Goal: Task Accomplishment & Management: Manage account settings

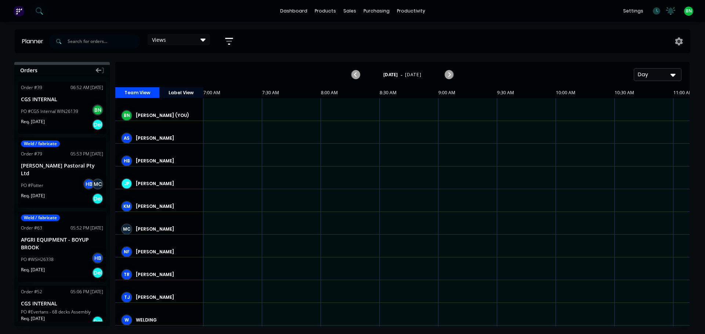
scroll to position [0, 0]
click at [450, 30] on div "Views Save new view None (Default) edit Show/Hide users Show/Hide orders Filter…" at bounding box center [368, 41] width 643 height 22
click at [425, 79] on div "Timesheets" at bounding box center [427, 79] width 28 height 7
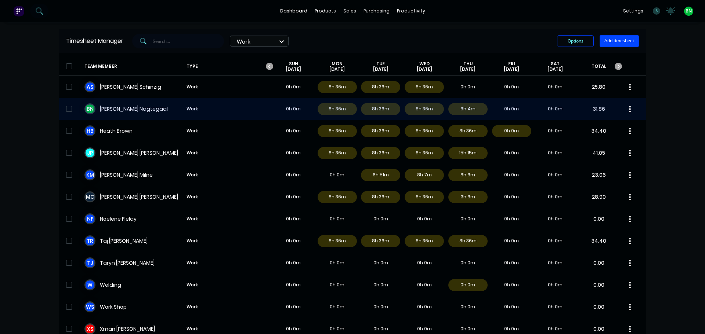
click at [239, 111] on div "B N Brad Nagtegaal Work 0h 0m 8h 36m 8h 36m 8h 36m 6h 4m 0h 0m 0h 0m 31.86" at bounding box center [352, 109] width 587 height 22
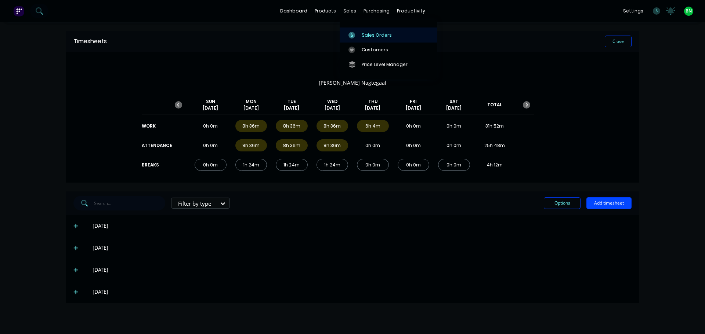
click at [363, 36] on div "Sales Orders" at bounding box center [377, 35] width 30 height 7
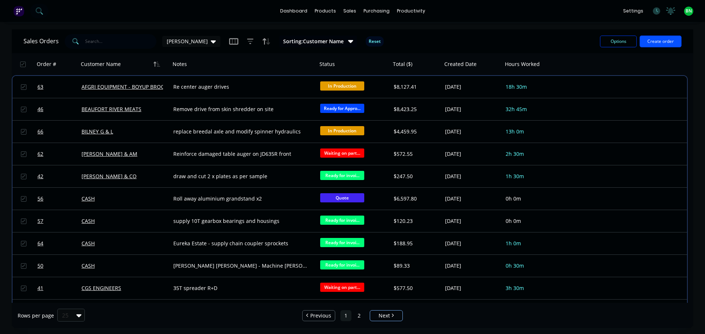
click at [670, 42] on button "Create order" at bounding box center [661, 42] width 42 height 12
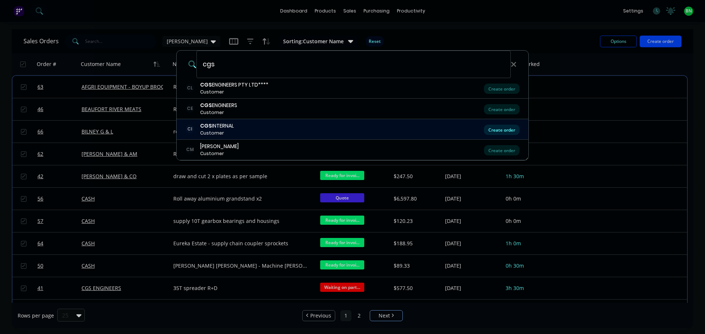
type input "cgs"
click at [511, 132] on div "Create order" at bounding box center [502, 130] width 36 height 10
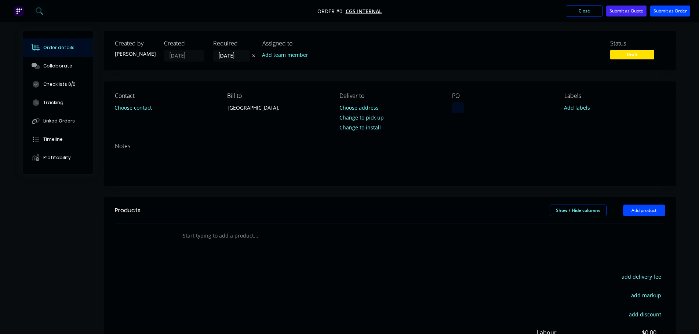
click at [456, 110] on div at bounding box center [458, 107] width 12 height 11
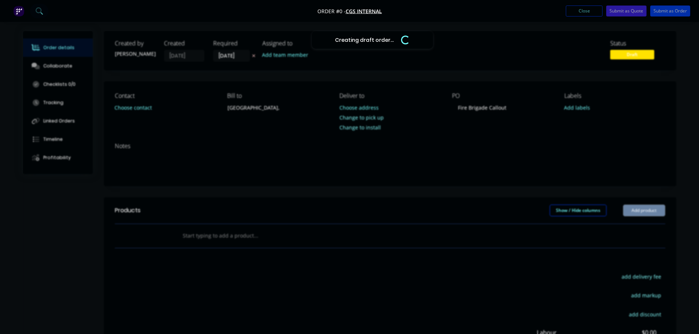
click at [485, 129] on div "Creating draft order... Loading... Order details Collaborate Checklists 0/0 Tra…" at bounding box center [350, 233] width 668 height 405
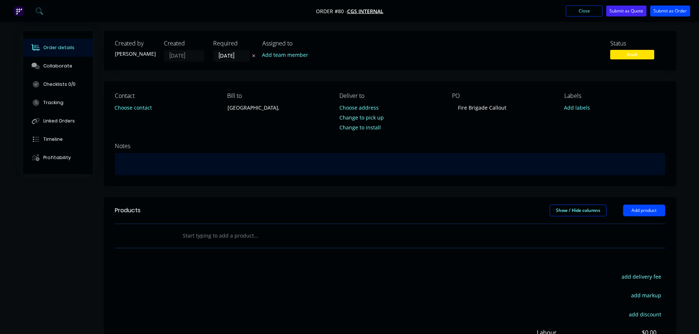
click at [240, 155] on div at bounding box center [390, 164] width 551 height 22
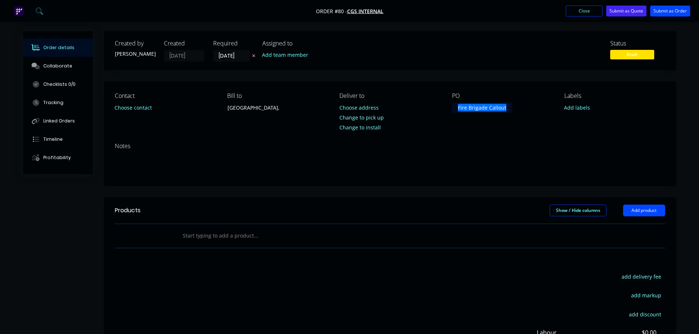
drag, startPoint x: 509, startPoint y: 106, endPoint x: 416, endPoint y: 106, distance: 92.5
click at [416, 106] on div "Contact Choose contact Bill to Australia, Deliver to Choose address Change to p…" at bounding box center [390, 109] width 573 height 55
copy div "Fire Brigade Callout"
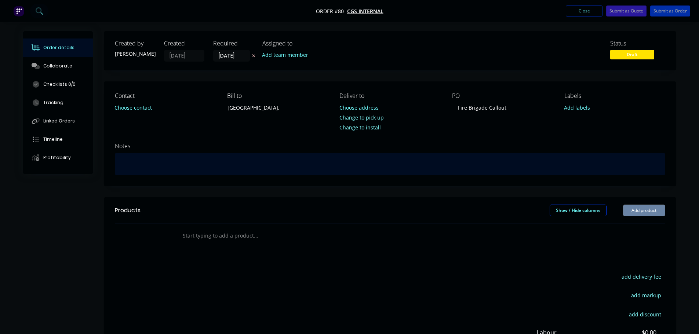
click at [173, 164] on div at bounding box center [390, 164] width 551 height 22
paste div
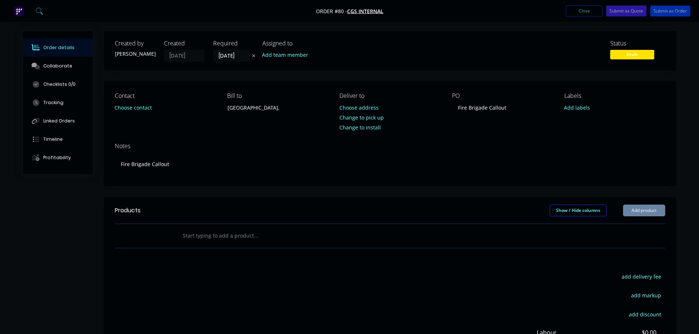
click at [226, 192] on div "Created by Brad Created 26/09/25 Required 26/09/25 Assigned to Add team member …" at bounding box center [390, 228] width 573 height 394
click at [659, 10] on button "Submit as Order" at bounding box center [671, 11] width 40 height 11
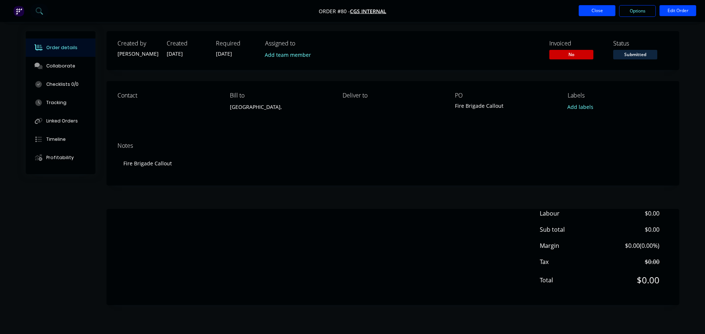
click at [603, 13] on button "Close" at bounding box center [597, 10] width 37 height 11
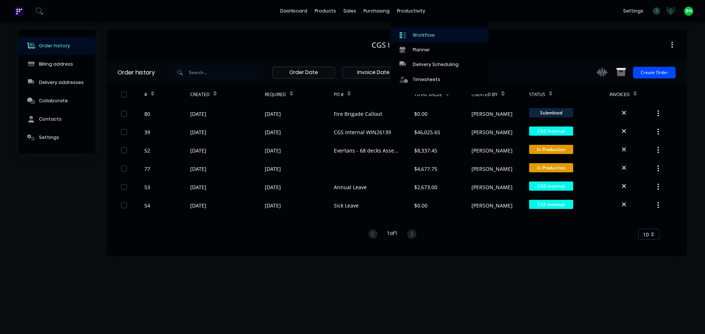
click at [417, 36] on div "Workflow" at bounding box center [424, 35] width 22 height 7
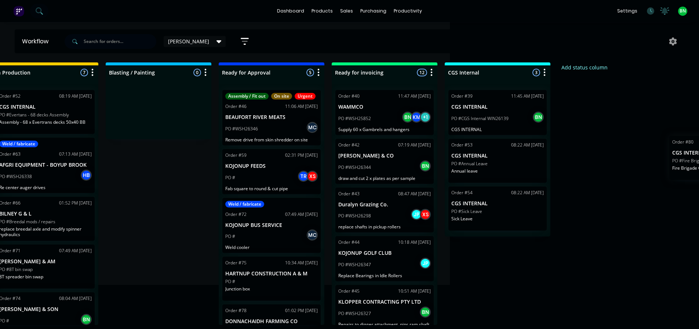
scroll to position [0, 268]
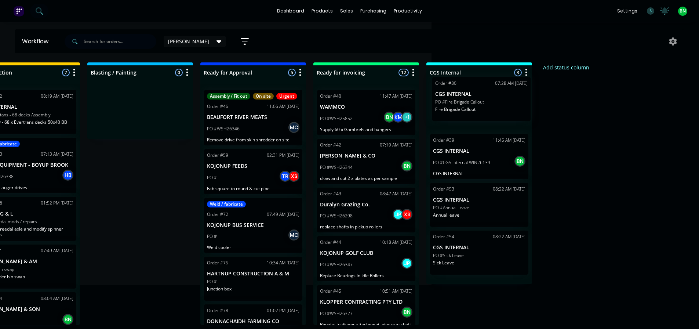
drag, startPoint x: 93, startPoint y: 115, endPoint x: 510, endPoint y: 108, distance: 417.1
click at [510, 108] on div "Submitted 1 Status colour #273444 hex #273444 Save Cancel Summaries Total order…" at bounding box center [232, 193] width 1011 height 262
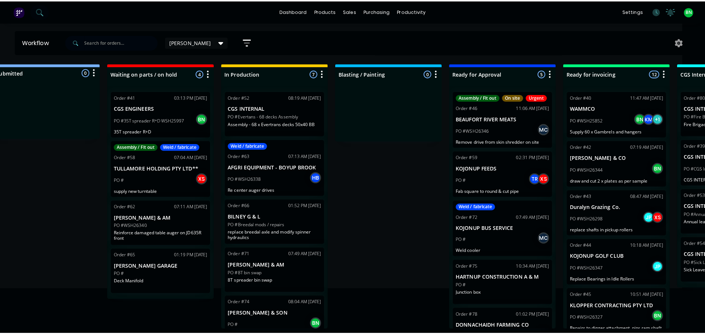
scroll to position [0, 0]
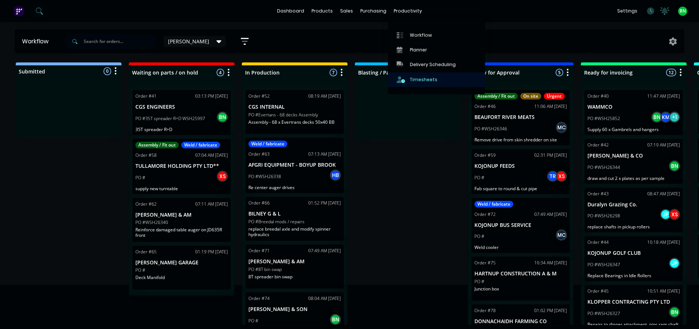
click at [418, 80] on div "Timesheets" at bounding box center [424, 79] width 28 height 7
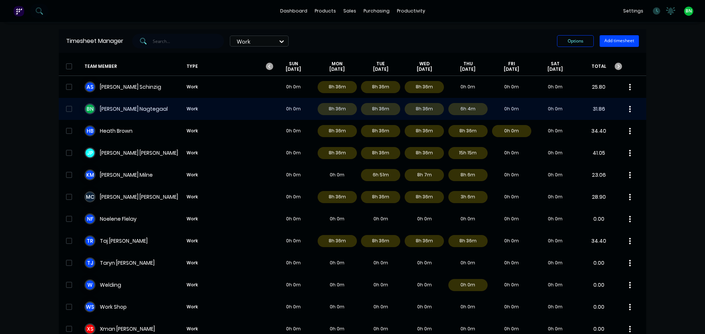
click at [466, 108] on div "B N Brad Nagtegaal Work 0h 0m 8h 36m 8h 36m 8h 36m 6h 4m 0h 0m 0h 0m 31.86" at bounding box center [352, 109] width 587 height 22
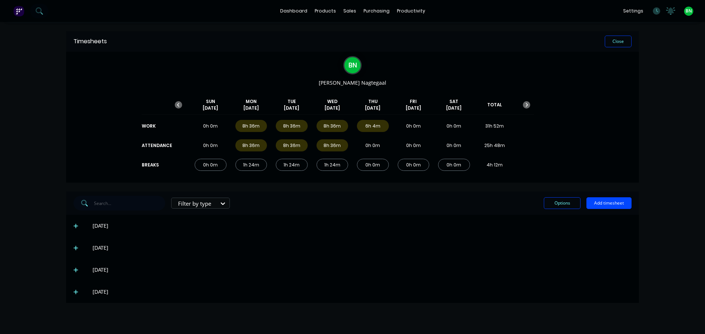
click at [75, 293] on icon at bounding box center [75, 292] width 5 height 5
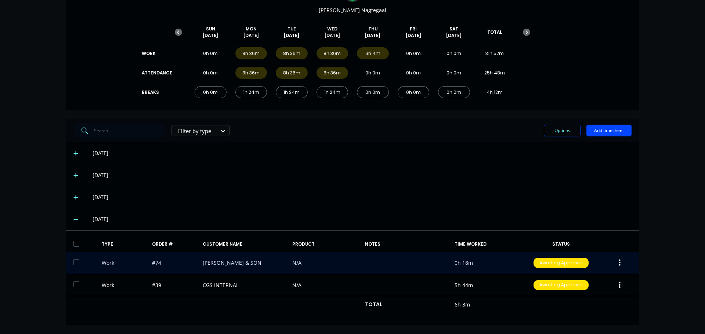
click at [210, 263] on div "Work #74 HARRIS DALE & SON N/A 0h 18m Awaiting Approval" at bounding box center [352, 263] width 573 height 22
click at [239, 260] on div "Work #74 HARRIS DALE & SON N/A 0h 18m Awaiting Approval" at bounding box center [352, 263] width 573 height 22
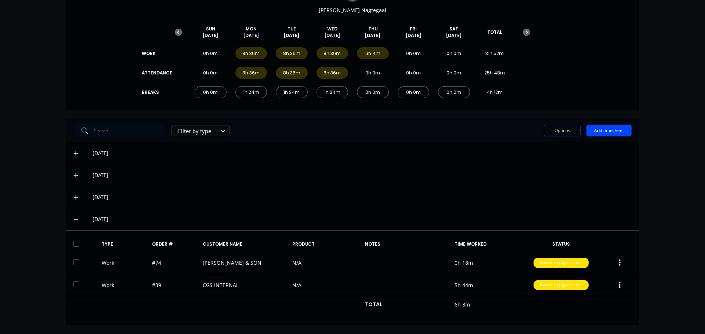
click at [267, 186] on div "23/09/25" at bounding box center [352, 175] width 573 height 22
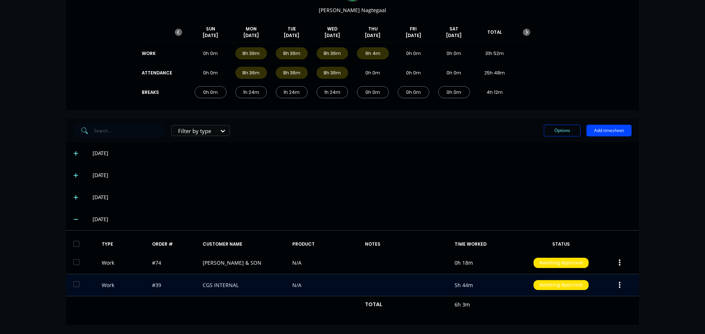
click at [210, 286] on div "Work #39 CGS INTERNAL N/A 5h 44m Awaiting Approval" at bounding box center [352, 286] width 573 height 22
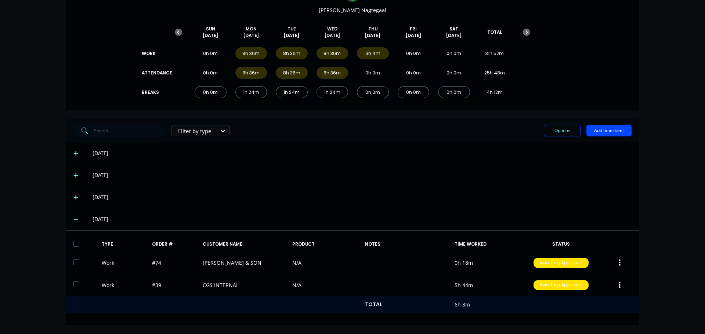
click at [304, 305] on div "TOTAL 6h 3m" at bounding box center [352, 305] width 573 height 17
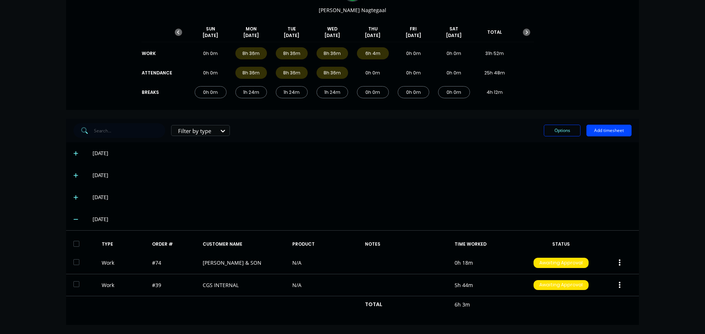
click at [330, 188] on div "24/09/25" at bounding box center [352, 198] width 573 height 22
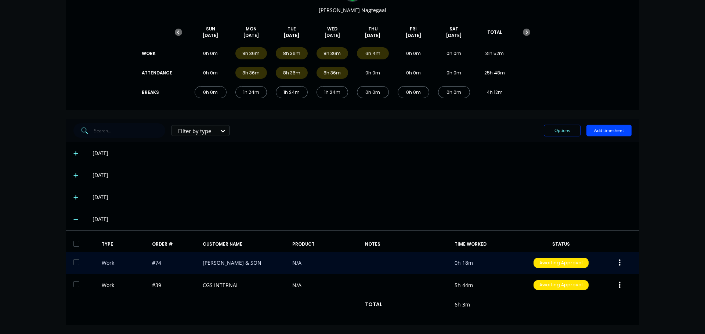
click at [618, 260] on button "button" at bounding box center [619, 263] width 17 height 13
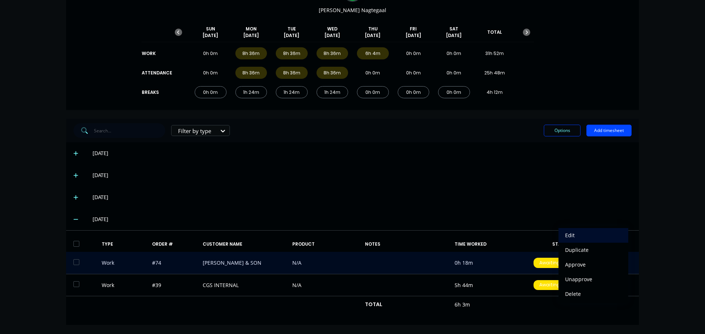
click at [573, 239] on div "Edit" at bounding box center [593, 235] width 57 height 11
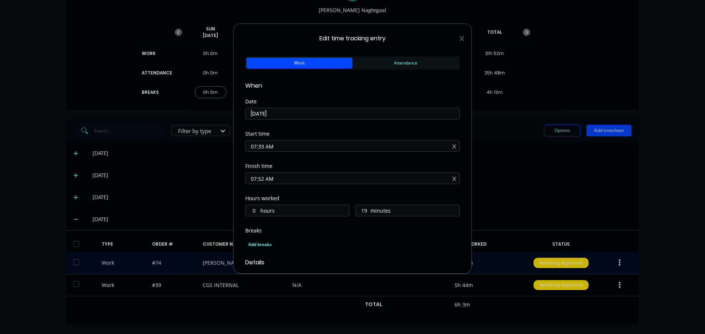
click at [262, 147] on input "07:33 AM" at bounding box center [353, 146] width 214 height 11
type input "07:39 AM"
type input "13"
type input "07:45 AM"
type input "7"
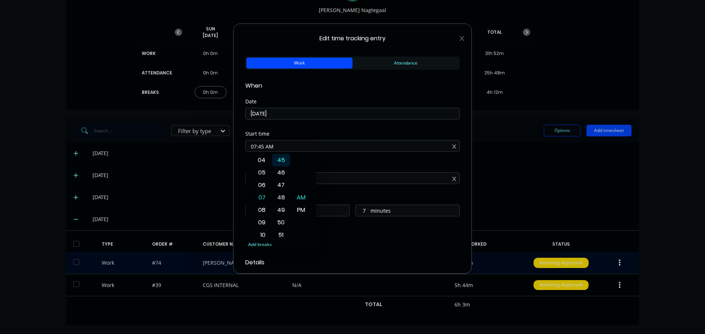
type input "07:50 AM"
type input "2"
type input "07:56 AM"
type input "23"
type input "56"
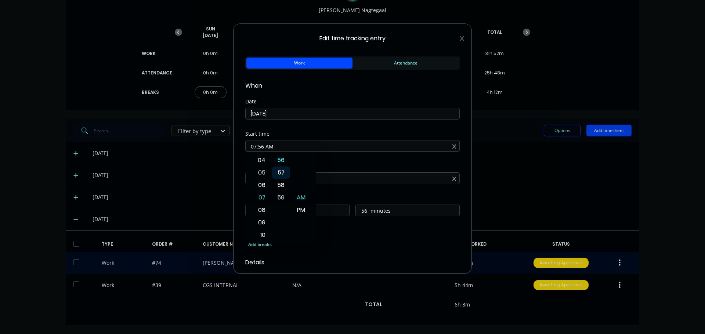
type input "07:59 AM"
type input "53"
click at [263, 146] on input "07:59 AM" at bounding box center [353, 146] width 214 height 11
click at [293, 149] on input "07:00 AM" at bounding box center [353, 146] width 214 height 11
type input "07:00 AM"
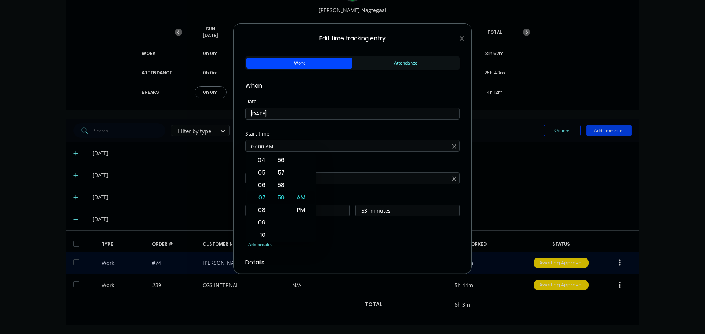
type input "0"
type input "52"
click at [334, 166] on div "Finish time" at bounding box center [352, 166] width 214 height 5
click at [261, 178] on input "07:52 AM" at bounding box center [353, 178] width 214 height 11
click at [264, 179] on input "07:52 AM" at bounding box center [353, 178] width 214 height 11
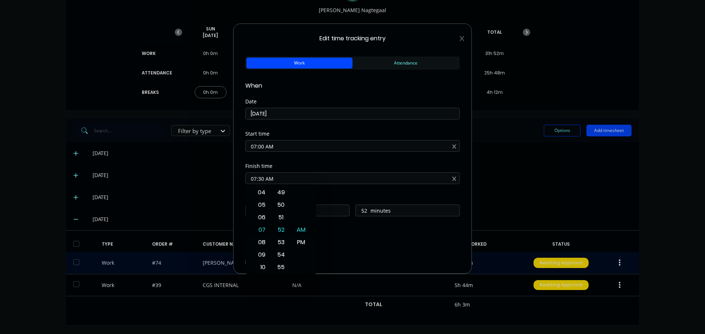
type input "07:30 AM"
type input "30"
click at [368, 163] on div "Start time 07:00 AM" at bounding box center [352, 147] width 214 height 32
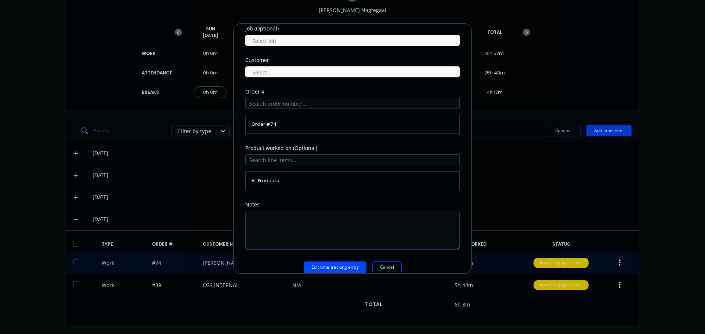
scroll to position [323, 0]
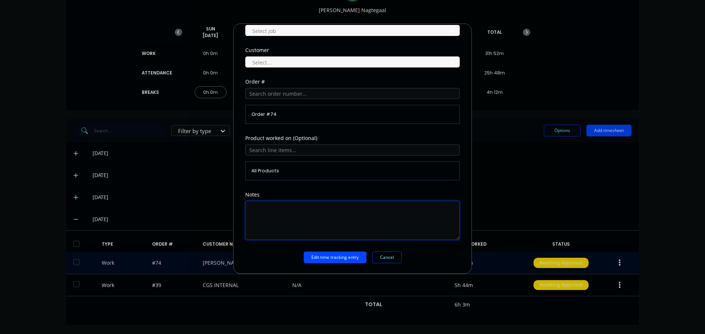
click at [282, 211] on textarea at bounding box center [352, 220] width 214 height 39
type textarea "Machine splines and plates"
click at [332, 257] on button "Edit time tracking entry" at bounding box center [335, 258] width 63 height 12
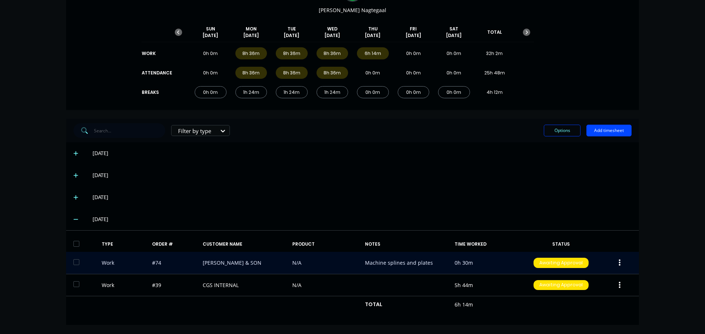
click at [453, 188] on div "24/09/25" at bounding box center [352, 198] width 573 height 22
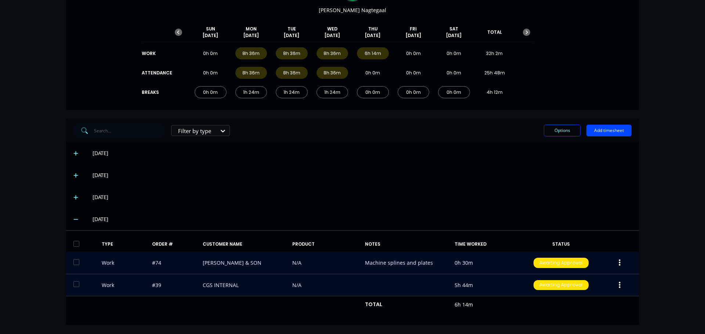
click at [619, 284] on icon "button" at bounding box center [620, 286] width 2 height 8
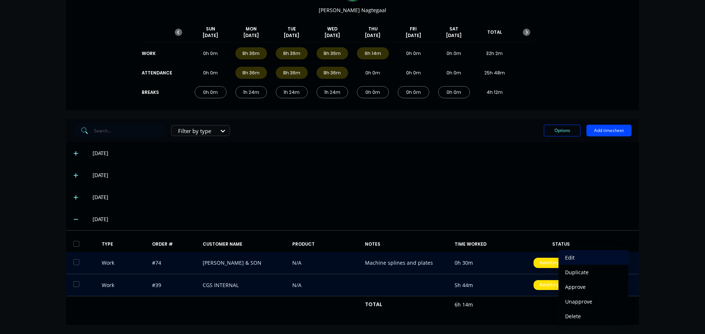
click at [569, 257] on div "Edit" at bounding box center [593, 258] width 57 height 11
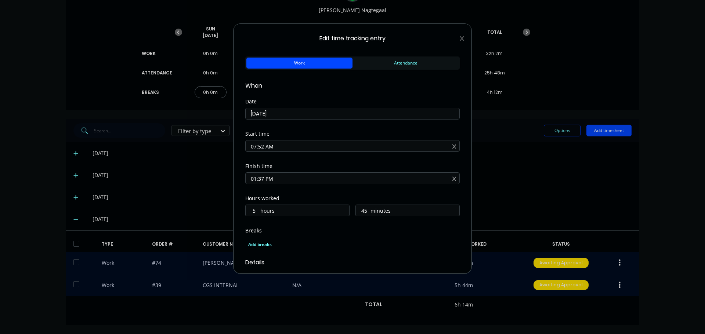
click at [262, 147] on input "07:52 AM" at bounding box center [353, 146] width 214 height 11
click at [262, 144] on input "07:52 AM" at bounding box center [353, 146] width 214 height 11
type input "07:30 AM"
type input "6"
type input "7"
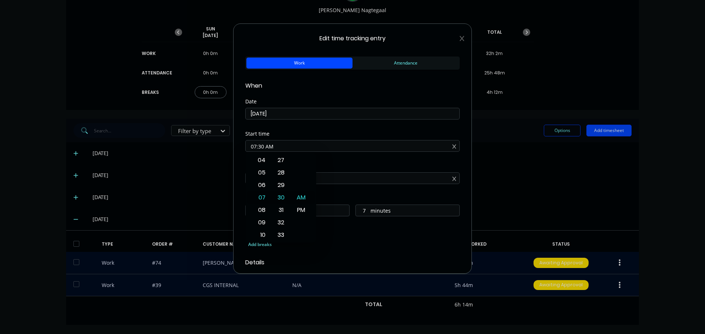
click at [343, 160] on div "Start time 07:30 AM" at bounding box center [352, 147] width 214 height 32
click at [263, 177] on input "01:37 PM" at bounding box center [353, 178] width 214 height 11
click at [362, 164] on div "Finish time" at bounding box center [352, 166] width 214 height 5
type input "01:30 PM"
type input "0"
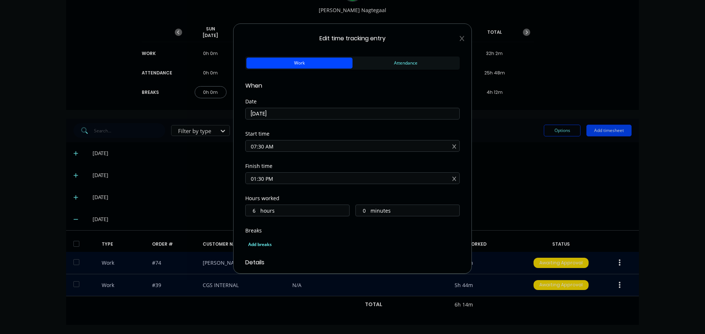
click at [347, 239] on div "Add breaks" at bounding box center [352, 244] width 214 height 15
click at [250, 246] on div "Add breaks" at bounding box center [352, 245] width 209 height 10
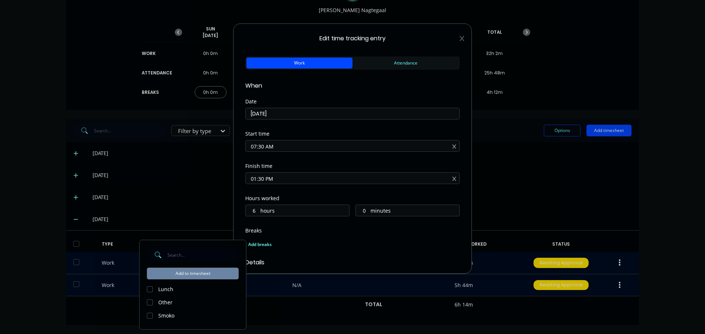
click at [152, 291] on div at bounding box center [149, 289] width 15 height 15
click at [148, 319] on div at bounding box center [149, 316] width 15 height 15
click at [183, 275] on button "Add to timesheet" at bounding box center [193, 274] width 92 height 12
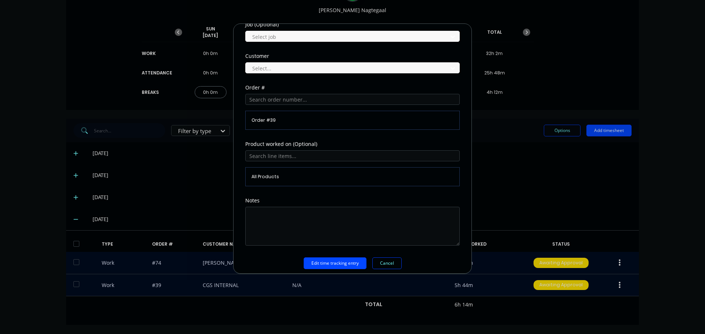
scroll to position [348, 0]
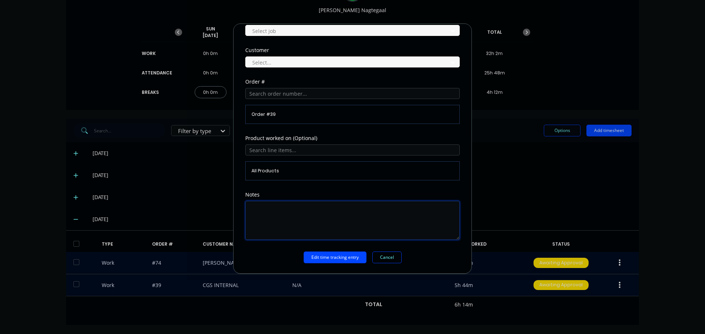
click at [276, 211] on textarea at bounding box center [352, 220] width 214 height 39
type textarea "Clean yard, spray weeds"
click at [341, 260] on button "Edit time tracking entry" at bounding box center [335, 258] width 63 height 12
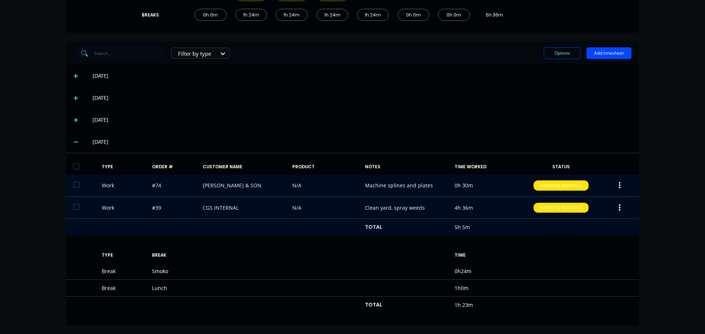
scroll to position [151, 0]
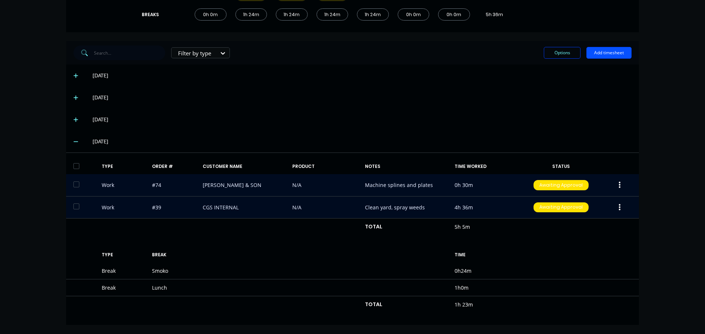
click at [608, 56] on button "Add timesheet" at bounding box center [608, 53] width 45 height 12
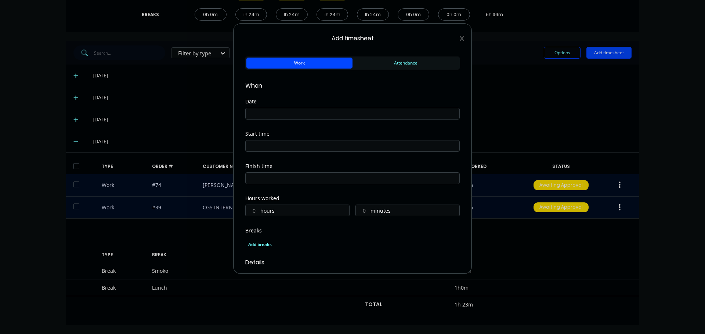
click at [328, 64] on button "Work" at bounding box center [299, 63] width 106 height 11
click at [308, 115] on input at bounding box center [353, 113] width 214 height 11
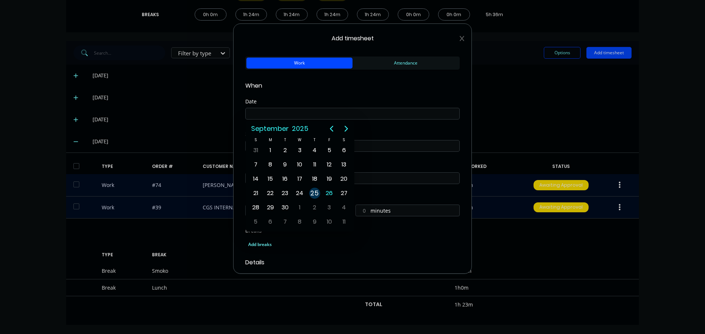
click at [316, 192] on div "25" at bounding box center [314, 193] width 11 height 11
type input "25/09/2025"
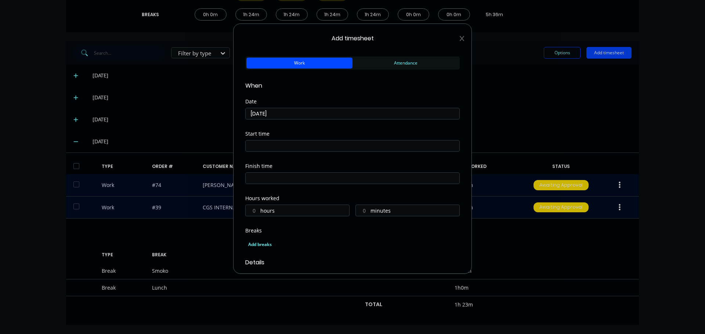
click at [296, 148] on input at bounding box center [353, 146] width 214 height 11
drag, startPoint x: 296, startPoint y: 148, endPoint x: 221, endPoint y: 148, distance: 74.9
click at [221, 148] on div "Add timesheet Work Attendance When Date 25/09/2025 Start time 07:31 AM Finish t…" at bounding box center [352, 167] width 705 height 334
click at [296, 147] on input "130" at bounding box center [353, 146] width 214 height 11
click at [304, 205] on div "PM" at bounding box center [301, 210] width 18 height 12
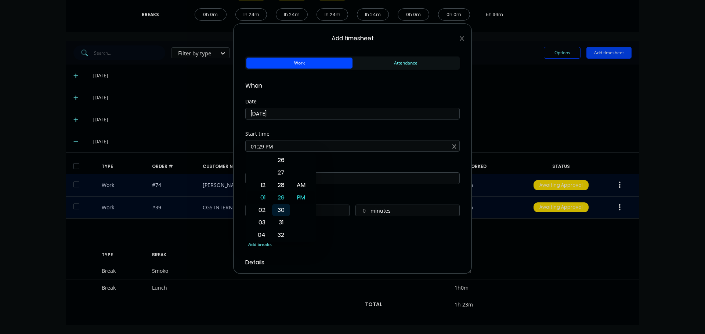
click at [280, 210] on div "30" at bounding box center [281, 210] width 18 height 12
type input "01:30 PM"
click at [338, 159] on div "Start time 01:30 PM" at bounding box center [352, 147] width 214 height 32
click at [268, 178] on input at bounding box center [353, 178] width 214 height 11
type input "07:31 AM"
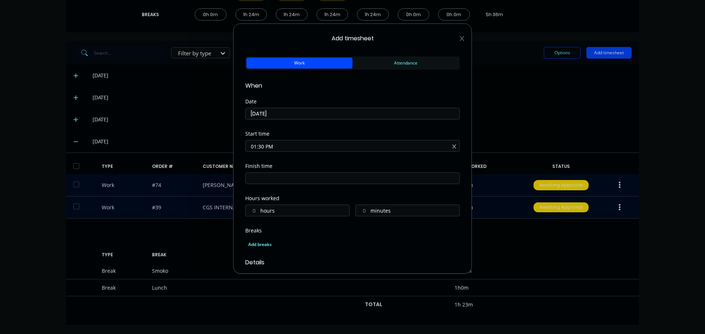
type input "18"
type input "1"
drag, startPoint x: 282, startPoint y: 178, endPoint x: 235, endPoint y: 181, distance: 47.5
click at [235, 181] on div "Add timesheet Work Attendance When Date 25/09/2025 Start time 01:30 PM Finish t…" at bounding box center [352, 148] width 239 height 251
click at [306, 185] on div "Finish time 07:31 AM" at bounding box center [352, 180] width 214 height 32
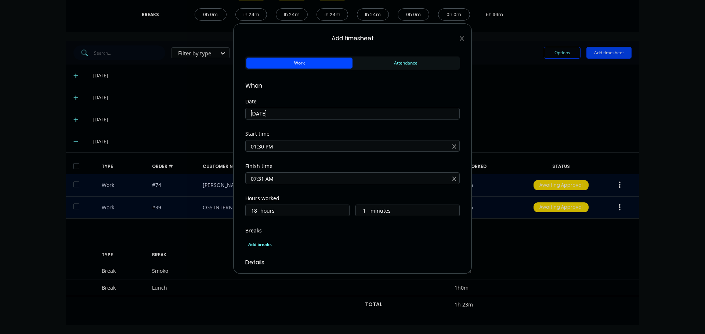
drag, startPoint x: 277, startPoint y: 180, endPoint x: 216, endPoint y: 176, distance: 61.4
click at [216, 176] on div "Add timesheet Work Attendance When Date 25/09/2025 Start time 01:30 PM Finish t…" at bounding box center [352, 167] width 705 height 334
click at [288, 177] on input "330" at bounding box center [353, 178] width 214 height 11
type input "06:31 AM"
type input "17"
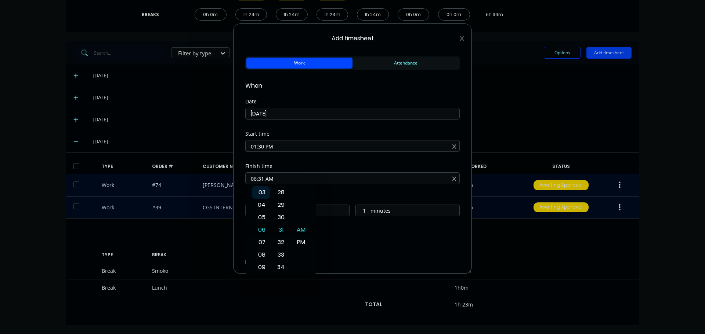
click at [264, 196] on div "03" at bounding box center [261, 193] width 18 height 12
type input "03:31 AM"
type input "14"
type input "03:35 AM"
type input "5"
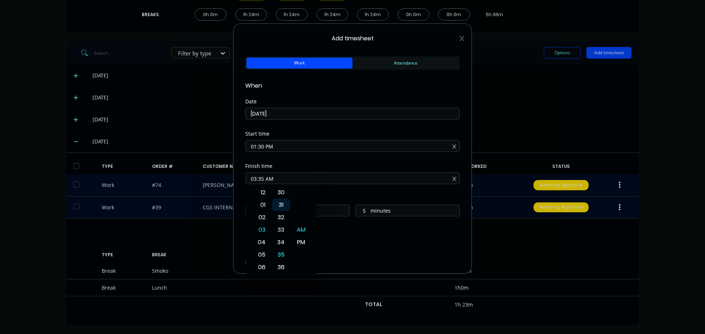
type input "03:33 AM"
type input "3"
click at [283, 190] on div "30" at bounding box center [281, 193] width 18 height 12
type input "03:30 AM"
type input "0"
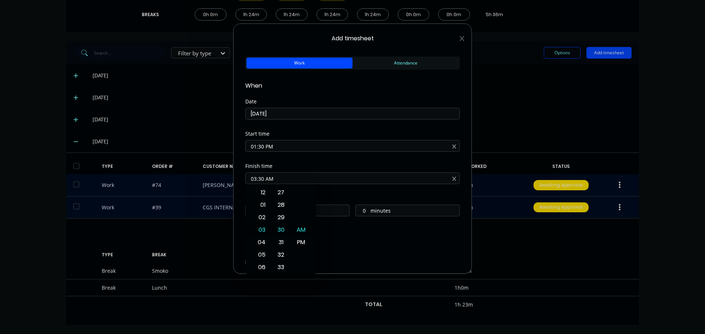
click at [308, 181] on input "03:30 AM" at bounding box center [353, 178] width 214 height 11
click at [298, 245] on div "PM" at bounding box center [301, 242] width 18 height 12
type input "03:30 PM"
type input "2"
click at [338, 192] on div "Finish time 03:30 PM" at bounding box center [352, 180] width 214 height 32
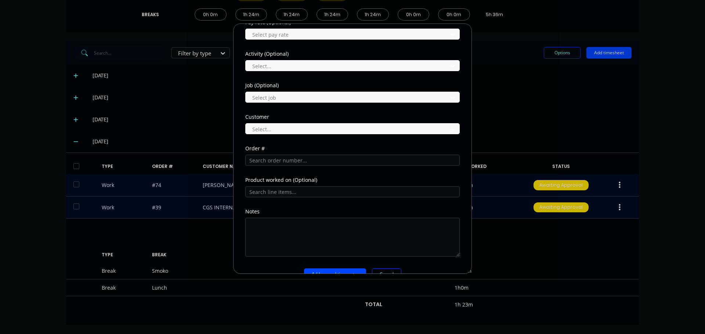
scroll to position [273, 0]
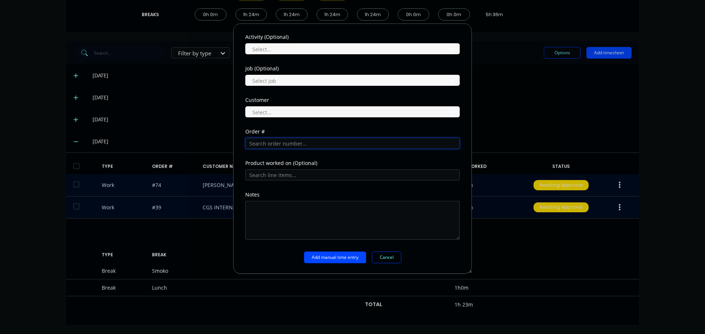
click at [278, 146] on input "text" at bounding box center [352, 143] width 214 height 11
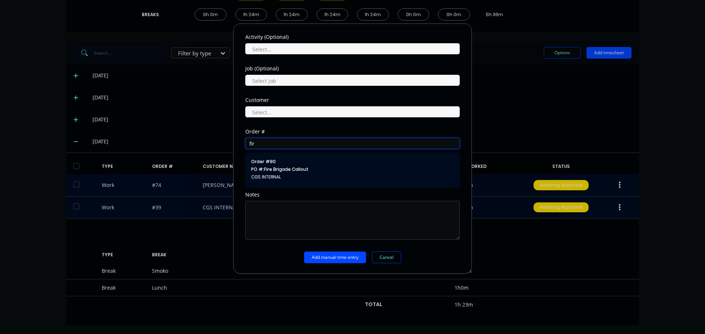
type input "fir"
click at [289, 169] on span "PO #: Fire Brigade Callout" at bounding box center [352, 169] width 203 height 7
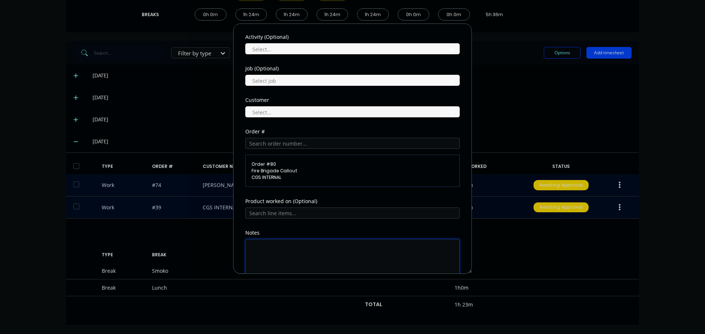
click at [293, 251] on textarea at bounding box center [352, 258] width 214 height 39
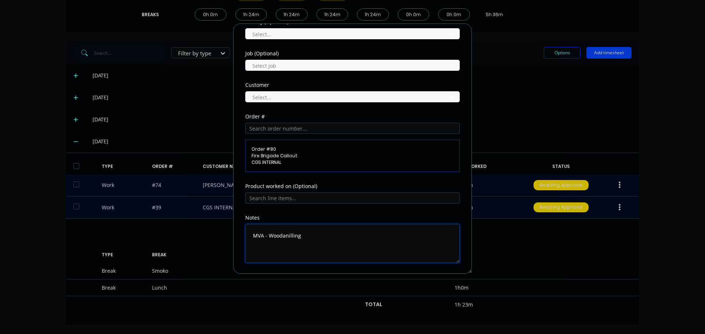
scroll to position [311, 0]
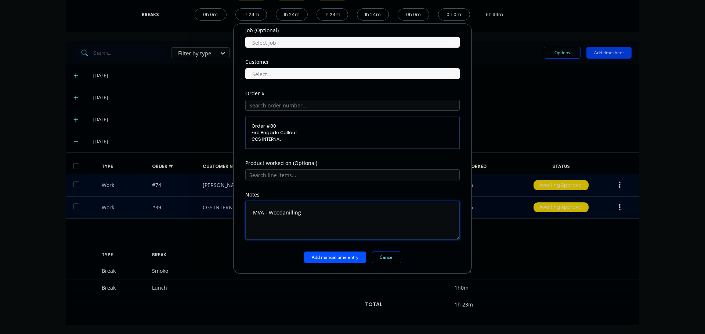
type textarea "MVA - Woodanilling"
click at [332, 257] on button "Add manual time entry" at bounding box center [335, 258] width 62 height 12
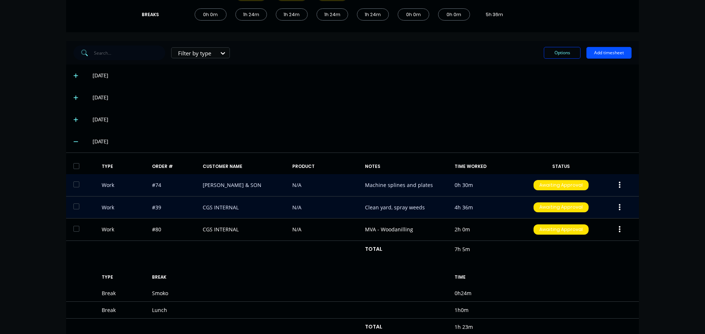
click at [605, 55] on button "Add timesheet" at bounding box center [608, 53] width 45 height 12
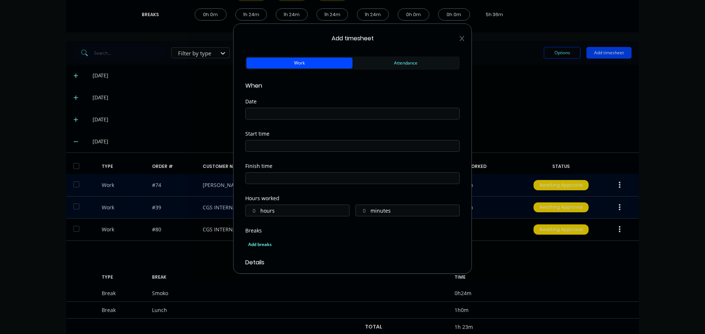
click at [286, 115] on input at bounding box center [353, 113] width 214 height 11
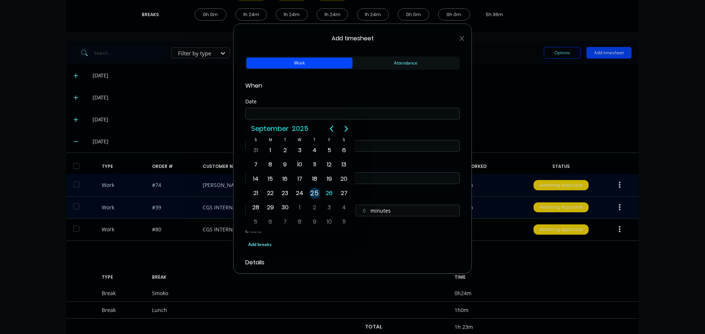
click at [318, 193] on div "25" at bounding box center [314, 193] width 11 height 11
type input "25/09/2025"
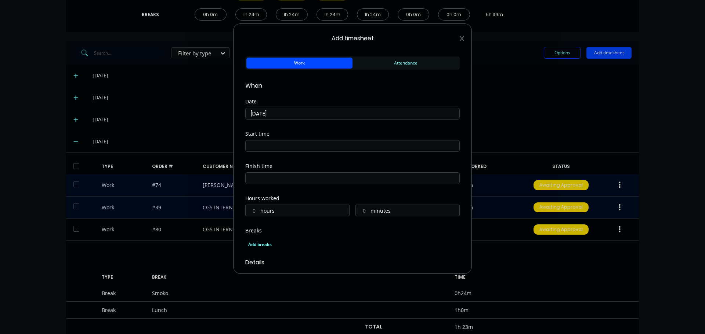
click at [282, 148] on input at bounding box center [353, 146] width 214 height 11
click at [264, 164] on div "03" at bounding box center [261, 160] width 18 height 12
click at [277, 177] on div "30" at bounding box center [281, 173] width 18 height 12
click at [316, 175] on div "12 01 02 03 04 05 06 07 08 09 10 11 00 01 02 03 04 05 06 07 08 09 10 11 12 13 1…" at bounding box center [281, 198] width 70 height 90
click at [299, 213] on div "PM" at bounding box center [301, 210] width 18 height 12
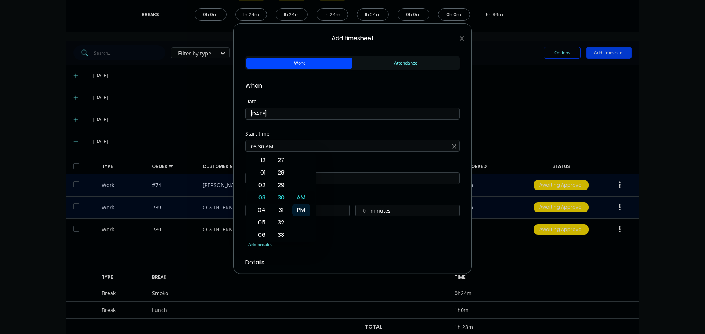
type input "03:30 PM"
click at [327, 179] on input at bounding box center [353, 178] width 214 height 11
type input "07:32 AM"
type input "16"
type input "2"
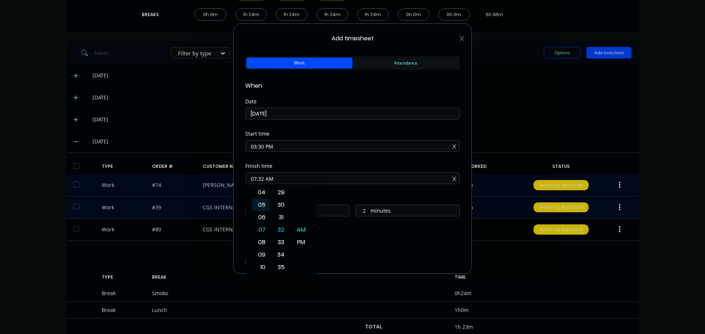
click at [261, 207] on div "05" at bounding box center [261, 205] width 18 height 12
type input "05:32 AM"
type input "14"
type input "05:32 PM"
type input "2"
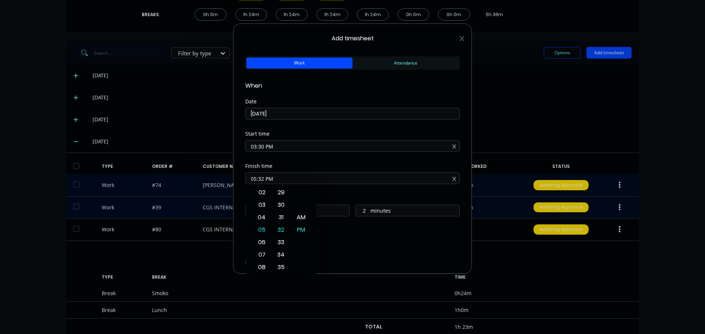
type input "05:32 AM"
type input "14"
type input "05:30 AM"
type input "0"
type input "05:24 AM"
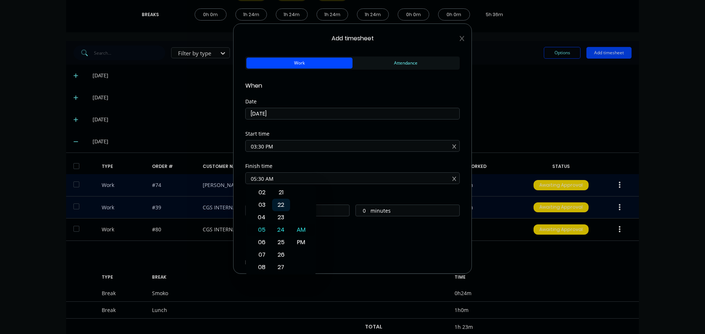
type input "13"
type input "54"
type input "05:03 AM"
type input "33"
click at [283, 193] on div "00" at bounding box center [281, 193] width 18 height 12
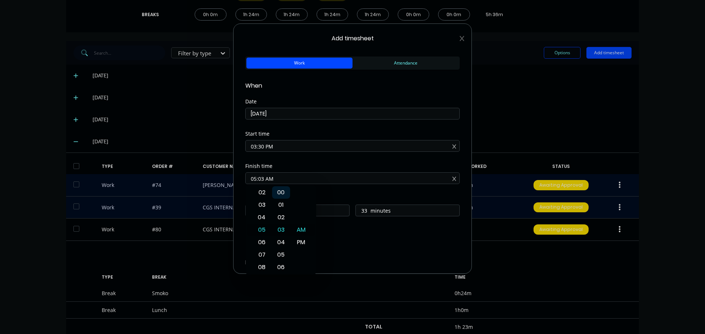
type input "05:00 AM"
type input "30"
click at [302, 243] on div "PM" at bounding box center [301, 242] width 18 height 12
type input "05:00 PM"
type input "1"
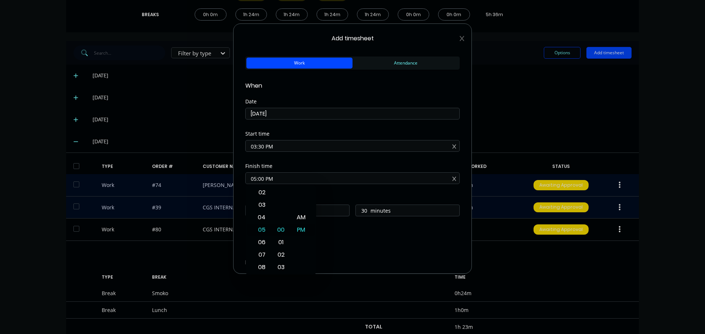
click at [335, 194] on div "Finish time 05:00 PM" at bounding box center [352, 180] width 214 height 32
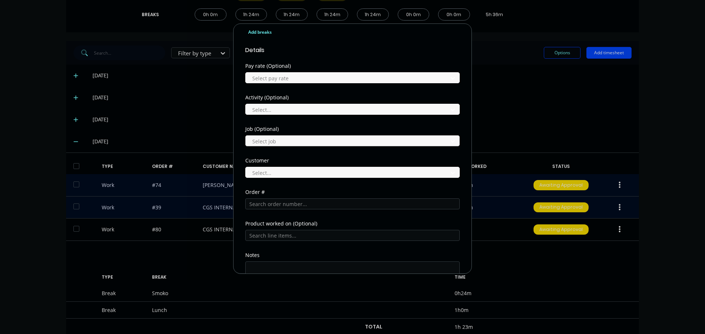
scroll to position [220, 0]
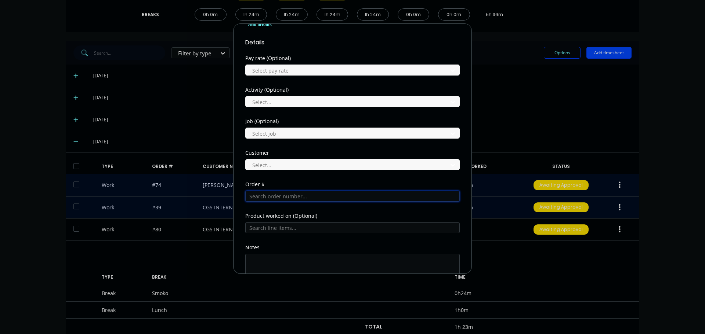
click at [270, 196] on input "text" at bounding box center [352, 196] width 214 height 11
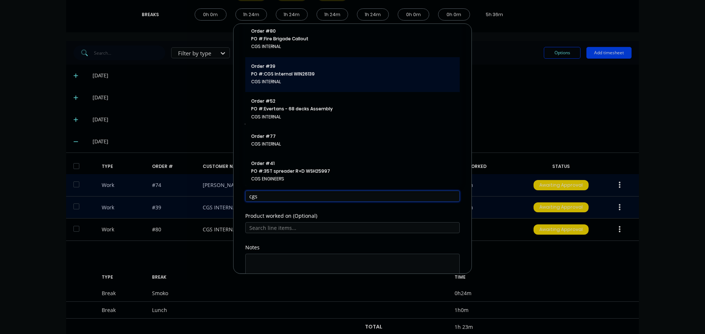
type input "cgs"
click at [298, 70] on div "Order # 39 PO #: CGS Internal WIN26139 CGS INTERNAL" at bounding box center [352, 74] width 203 height 23
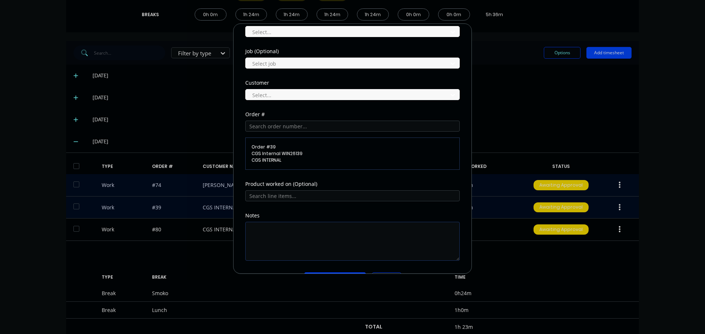
scroll to position [294, 0]
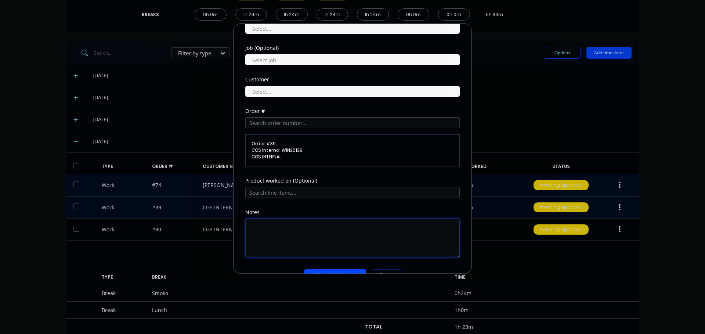
click at [287, 229] on textarea at bounding box center [352, 238] width 214 height 39
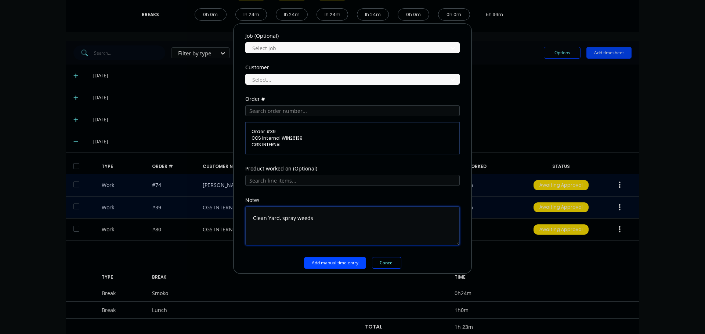
scroll to position [311, 0]
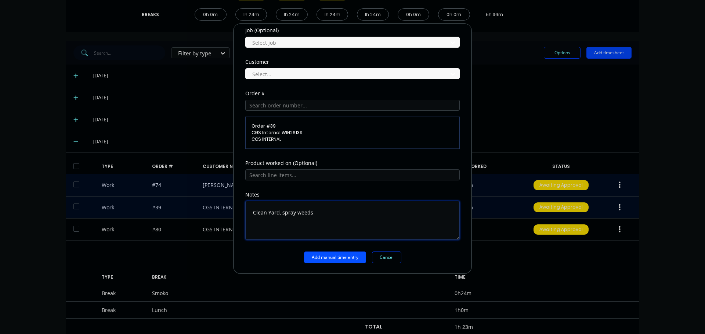
type textarea "Clean Yard, spray weeds"
click at [329, 257] on button "Add manual time entry" at bounding box center [335, 258] width 62 height 12
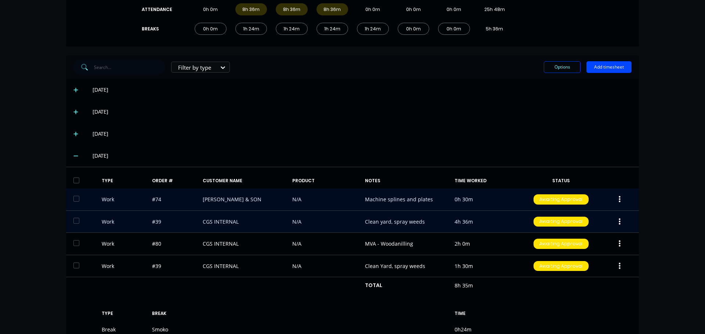
scroll to position [122, 0]
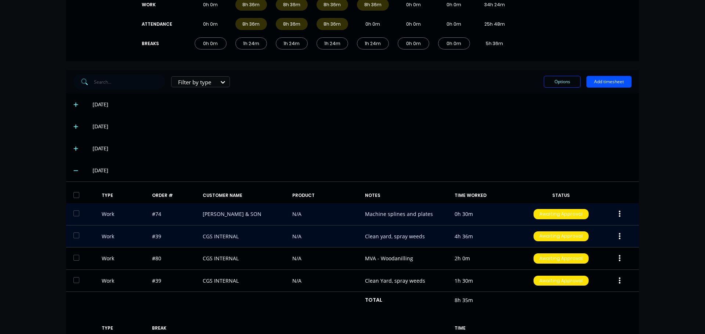
click at [602, 82] on button "Add timesheet" at bounding box center [608, 82] width 45 height 12
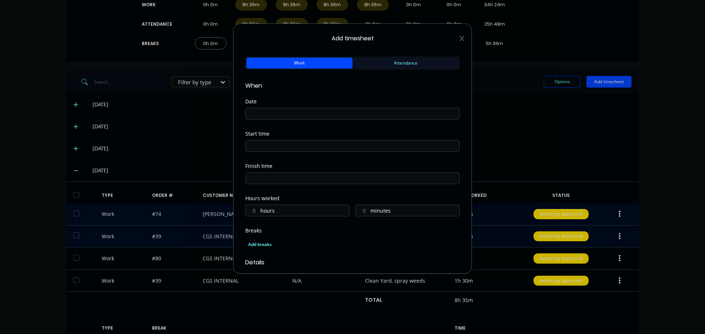
click at [411, 66] on button "Attendance" at bounding box center [405, 63] width 106 height 11
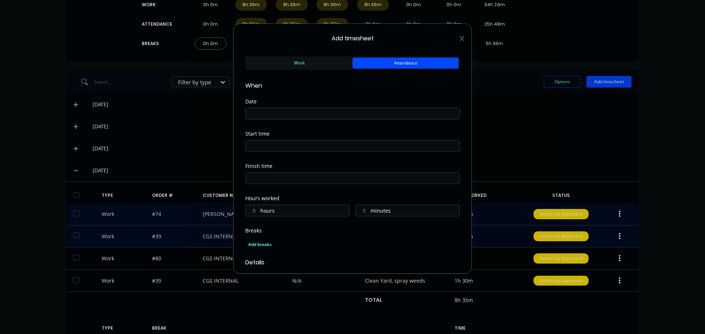
click at [285, 113] on input at bounding box center [353, 113] width 214 height 11
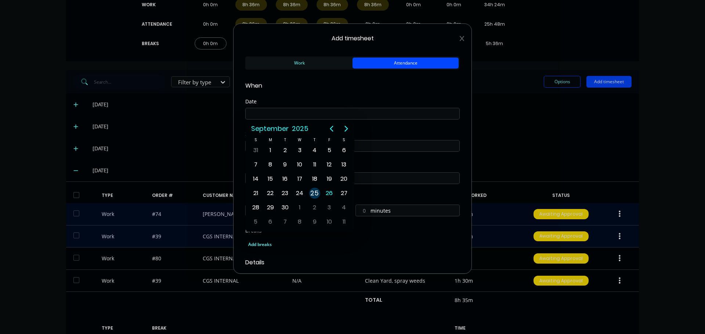
click at [313, 193] on div "25" at bounding box center [314, 193] width 11 height 11
type input "25/09/2025"
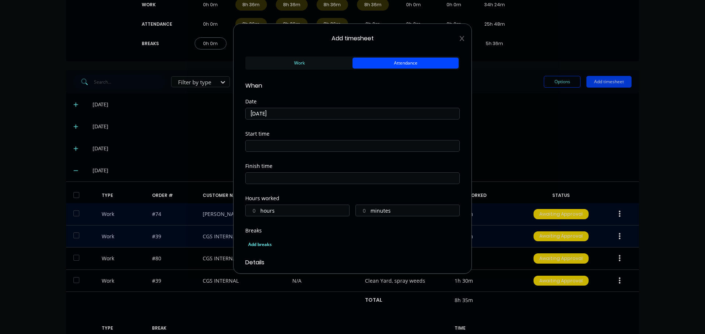
click at [302, 147] on input at bounding box center [353, 146] width 214 height 11
type input "07:00 AM"
click at [283, 199] on div "00" at bounding box center [281, 198] width 18 height 12
click at [302, 198] on div "AM" at bounding box center [301, 198] width 18 height 12
click at [325, 181] on input at bounding box center [353, 178] width 214 height 11
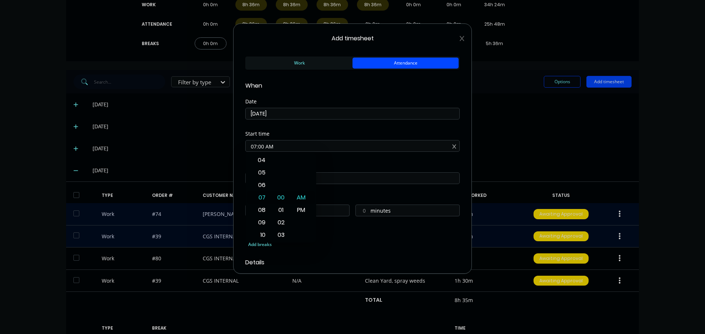
type input "07:32 AM"
type input "0"
type input "32"
click at [265, 203] on div "05" at bounding box center [261, 205] width 18 height 12
type input "05:32 AM"
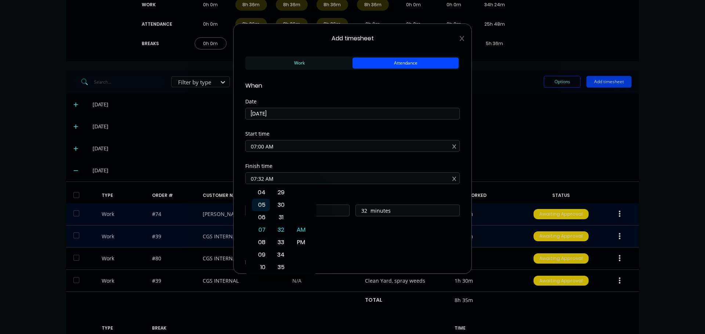
type input "22"
type input "05:05 AM"
type input "5"
type input "05:00 AM"
type input "0"
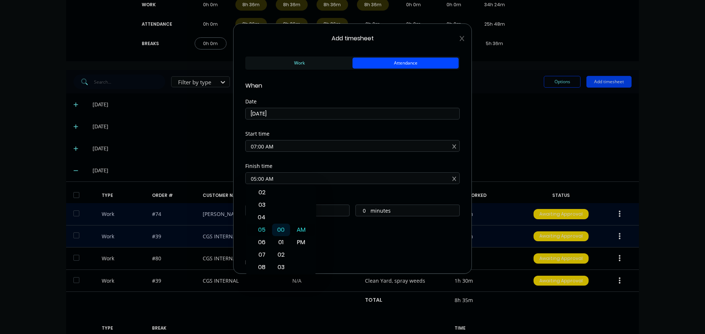
click at [281, 229] on div "00" at bounding box center [281, 230] width 18 height 12
click at [303, 244] on div "PM" at bounding box center [301, 242] width 18 height 12
type input "05:00 PM"
type input "10"
click at [329, 198] on div "Hours worked" at bounding box center [352, 198] width 214 height 5
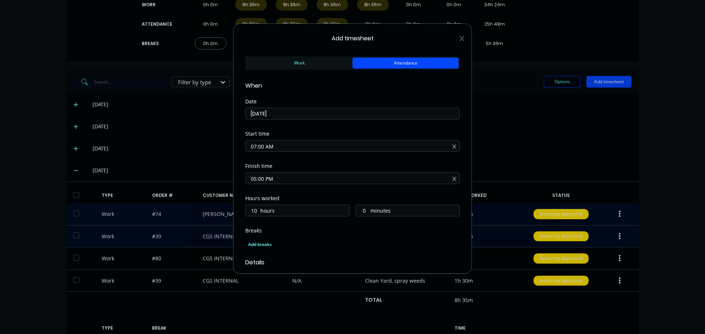
scroll to position [73, 0]
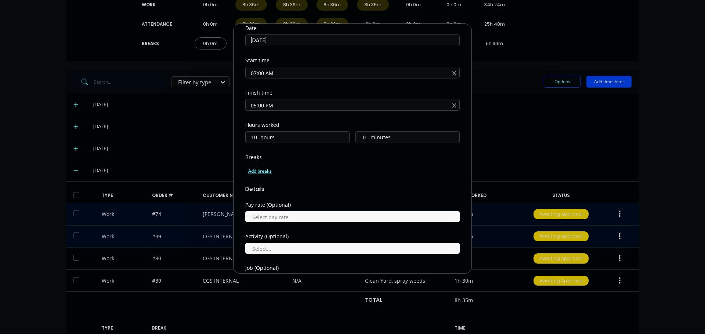
click at [264, 169] on div "Add breaks" at bounding box center [352, 172] width 209 height 10
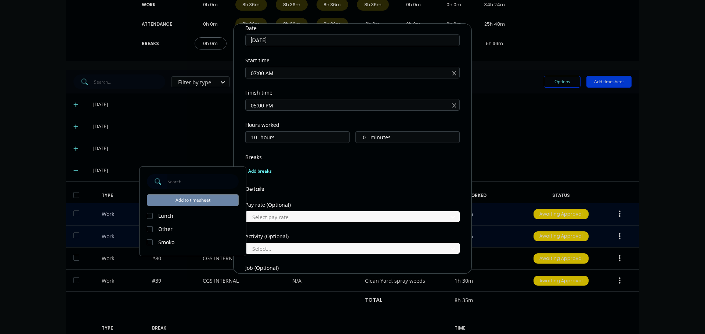
drag, startPoint x: 153, startPoint y: 217, endPoint x: 152, endPoint y: 234, distance: 17.3
click at [152, 217] on div at bounding box center [149, 216] width 15 height 15
click at [151, 243] on div at bounding box center [149, 242] width 15 height 15
drag, startPoint x: 183, startPoint y: 205, endPoint x: 189, endPoint y: 204, distance: 6.3
click at [183, 204] on button "Add to timesheet" at bounding box center [193, 201] width 92 height 12
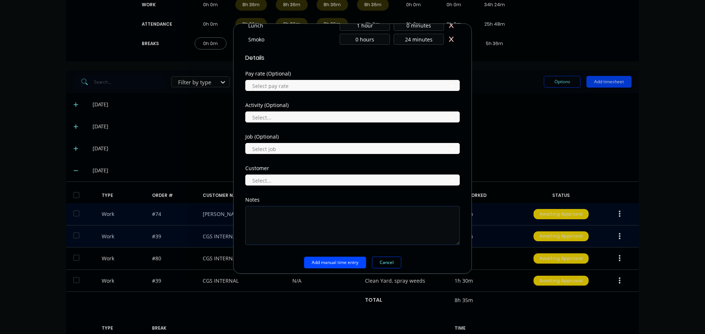
scroll to position [235, 0]
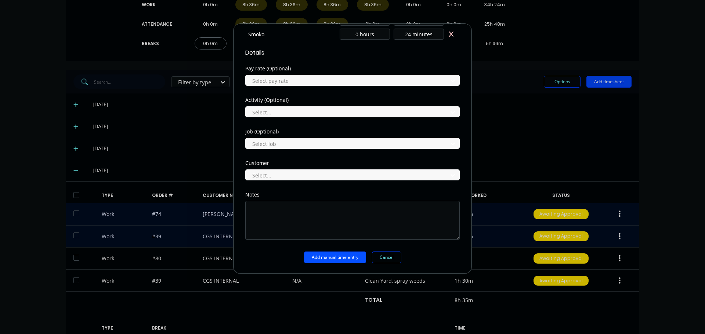
click at [346, 257] on button "Add manual time entry" at bounding box center [335, 258] width 62 height 12
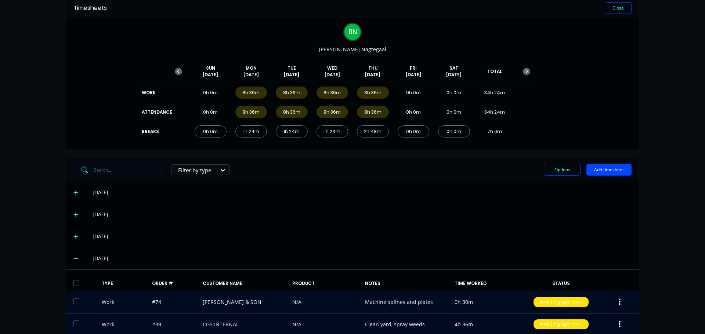
scroll to position [11, 0]
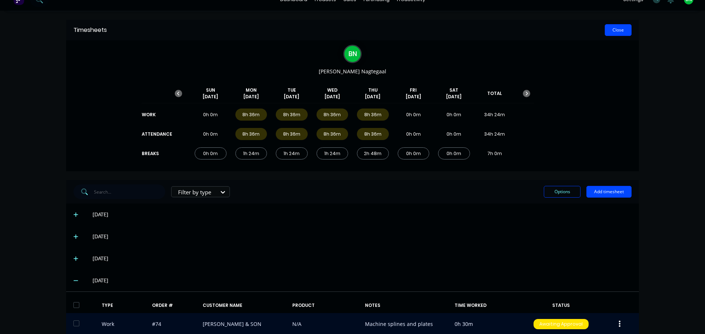
click at [609, 32] on button "Close" at bounding box center [618, 30] width 27 height 12
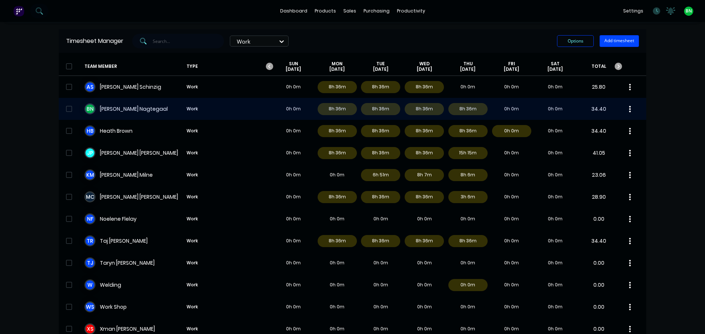
click at [202, 109] on div "B N Brad Nagtegaal Work 0h 0m 8h 36m 8h 36m 8h 36m 8h 36m 0h 0m 0h 0m 34.40" at bounding box center [352, 109] width 587 height 22
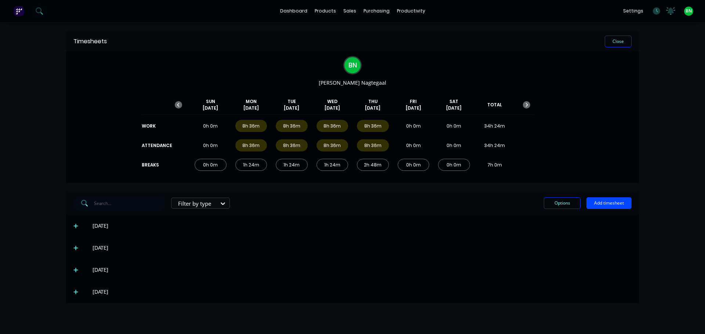
click at [77, 292] on icon at bounding box center [75, 292] width 5 height 5
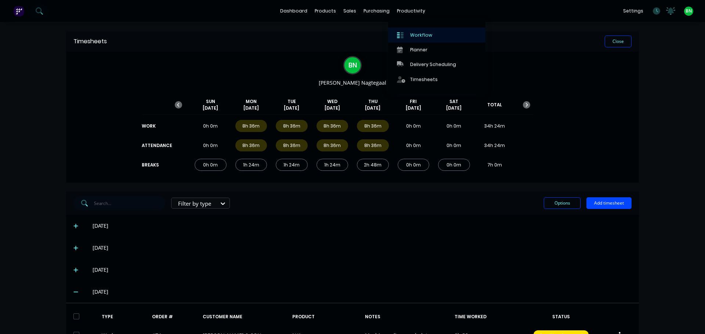
click at [416, 33] on div "Workflow" at bounding box center [421, 35] width 22 height 7
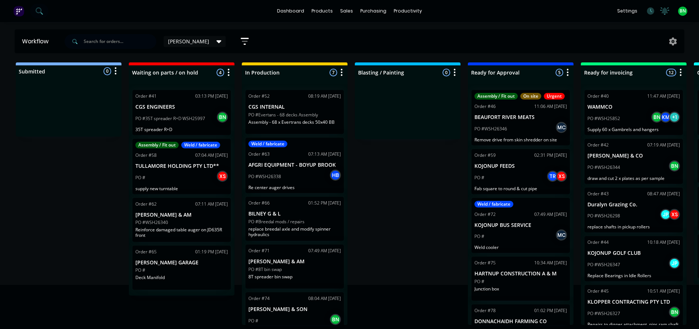
click at [411, 184] on div "Submitted 0 Status colour #273444 hex #273444 Save Cancel Summaries Total order…" at bounding box center [499, 193] width 1011 height 262
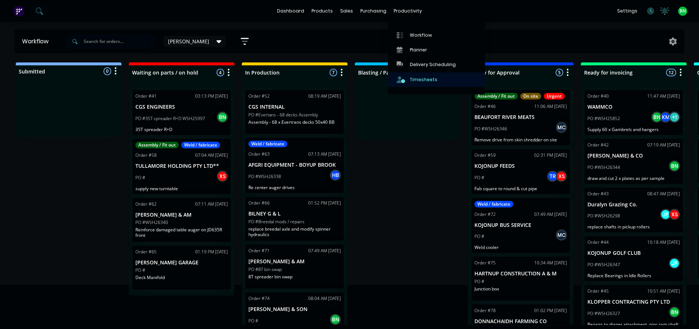
click at [430, 83] on div "Timesheets" at bounding box center [424, 79] width 28 height 7
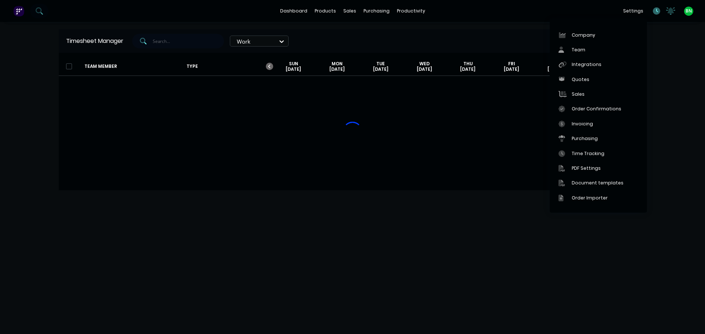
click at [656, 11] on div "settings No new notifications Mark all as read Jay mentioned you in a message C…" at bounding box center [662, 11] width 86 height 11
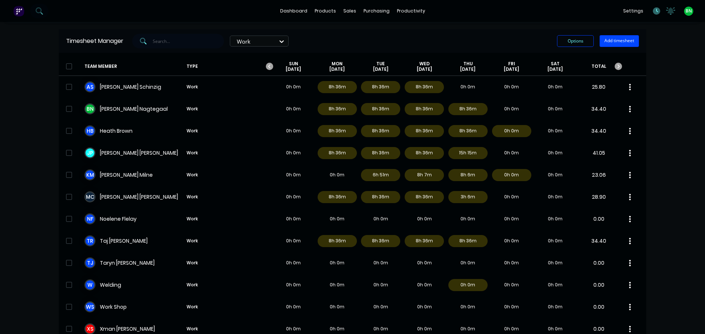
click at [653, 12] on icon at bounding box center [656, 10] width 7 height 7
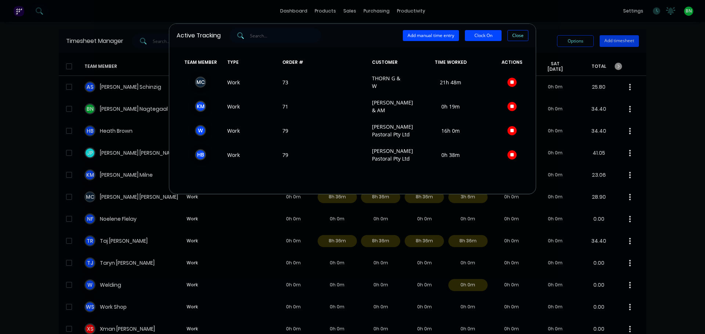
click at [533, 7] on div "Active Tracking Add manual time entry Clock On Close TEAM MEMBER TYPE ORDER # C…" at bounding box center [352, 167] width 705 height 334
click at [511, 36] on button "Close" at bounding box center [517, 35] width 21 height 11
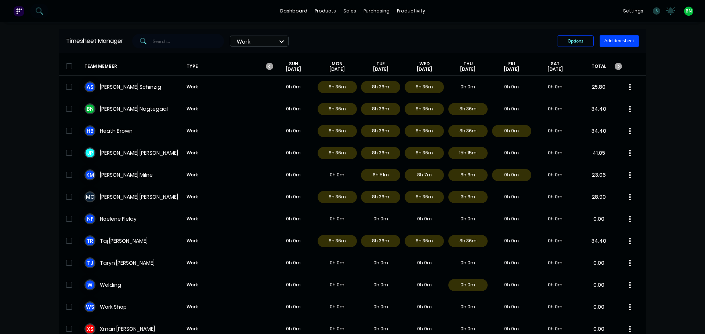
click at [502, 20] on div "dashboard products sales purchasing productivity dashboard products Product Cat…" at bounding box center [352, 11] width 705 height 22
drag, startPoint x: 445, startPoint y: 28, endPoint x: 410, endPoint y: 15, distance: 37.2
click at [445, 28] on div "dashboard products sales purchasing productivity dashboard products Product Cat…" at bounding box center [352, 167] width 705 height 334
click at [356, 31] on link "Sales Orders" at bounding box center [385, 35] width 97 height 15
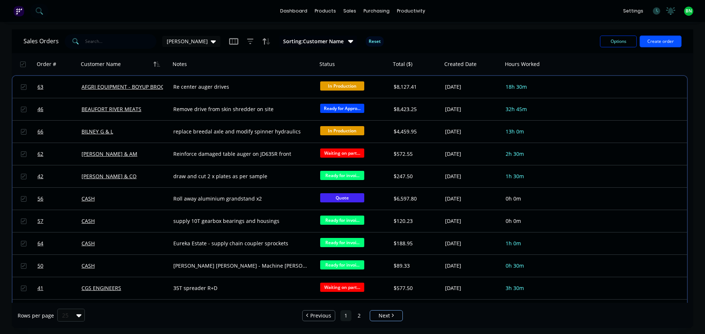
click at [655, 42] on button "Create order" at bounding box center [661, 42] width 42 height 12
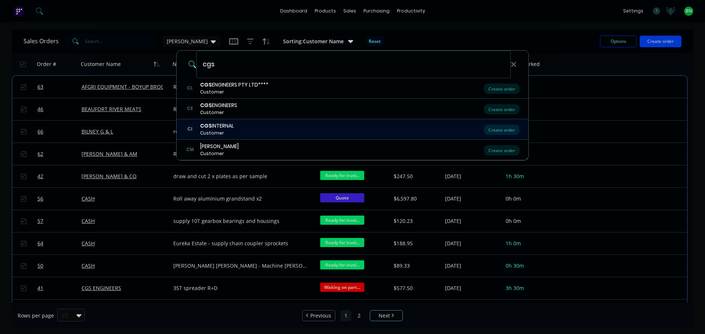
type input "cgs"
click at [224, 127] on div "CGS INTERNAL" at bounding box center [217, 126] width 34 height 8
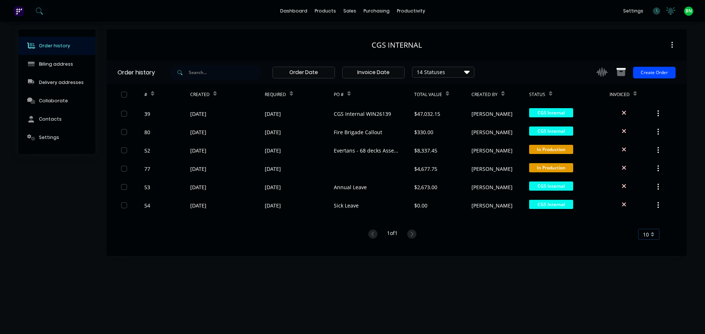
click at [467, 73] on icon at bounding box center [467, 71] width 6 height 3
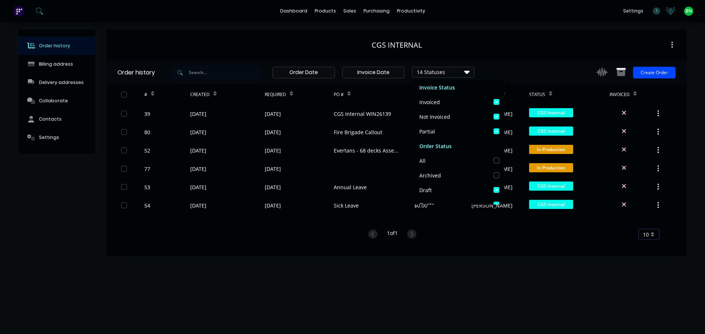
click at [455, 70] on div "14 Statuses" at bounding box center [443, 72] width 62 height 8
click at [466, 72] on icon at bounding box center [467, 71] width 6 height 3
click at [526, 61] on div "14 Statuses Invoice Status Invoiced Not Invoiced Partial Order Status All Archi…" at bounding box center [428, 73] width 517 height 24
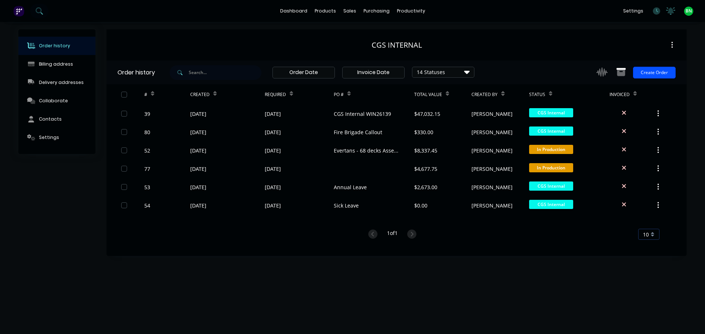
click at [658, 76] on button "Create Order" at bounding box center [654, 73] width 43 height 12
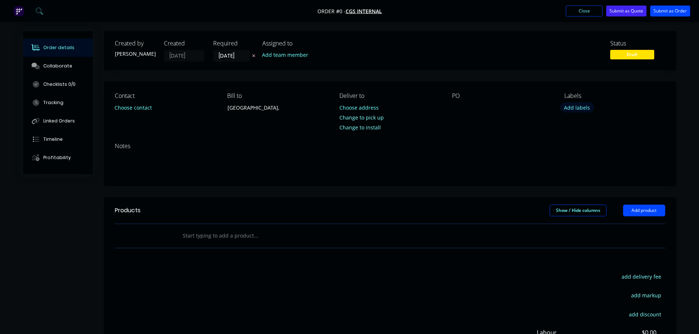
click at [572, 110] on button "Add labels" at bounding box center [578, 107] width 34 height 10
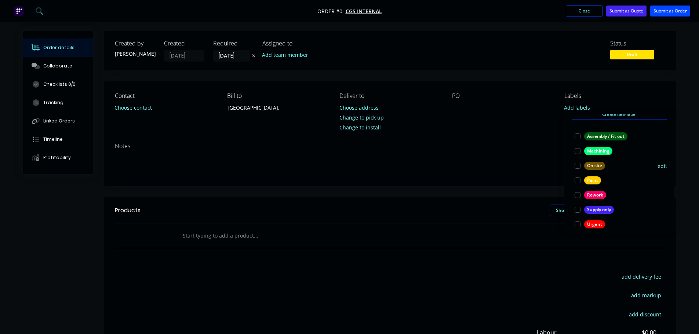
scroll to position [59, 0]
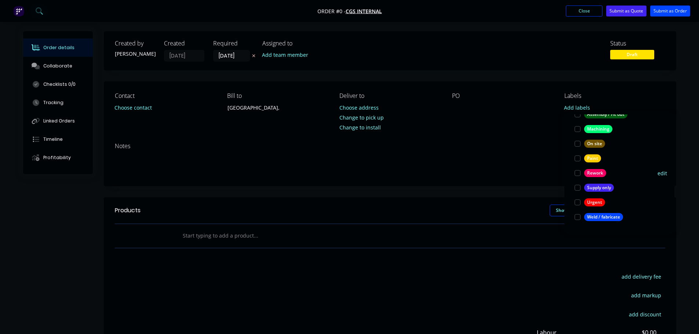
click at [575, 173] on div at bounding box center [578, 173] width 15 height 15
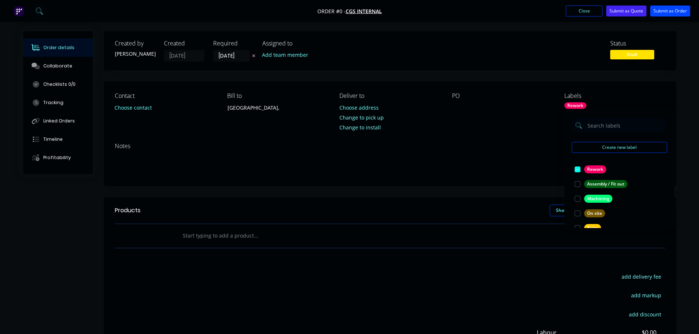
click at [518, 137] on div "Order details Collaborate Checklists 0/0 Tracking Linked Orders Timeline Profit…" at bounding box center [350, 233] width 668 height 405
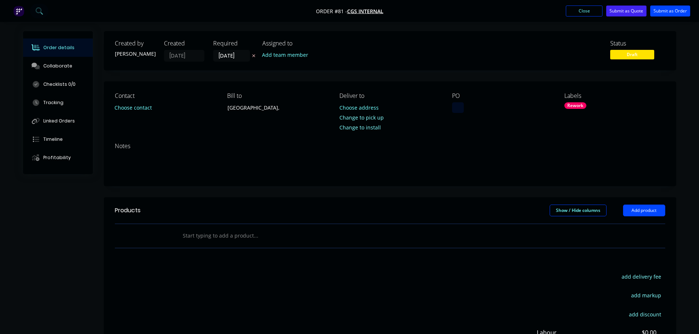
click at [453, 110] on div at bounding box center [458, 107] width 12 height 11
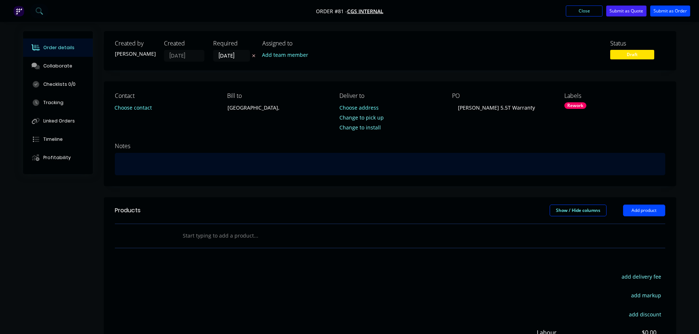
click at [249, 163] on div at bounding box center [390, 164] width 551 height 22
click at [120, 165] on div "Replace Hyd motor on 5.5T spreader" at bounding box center [390, 164] width 551 height 22
click at [129, 166] on div "Waqrranty - Replace Hyd motor on 5.5T spreader" at bounding box center [390, 164] width 551 height 22
click at [266, 167] on div "Warranty - Replace Hyd motor on 5.5T spreader" at bounding box center [390, 164] width 551 height 22
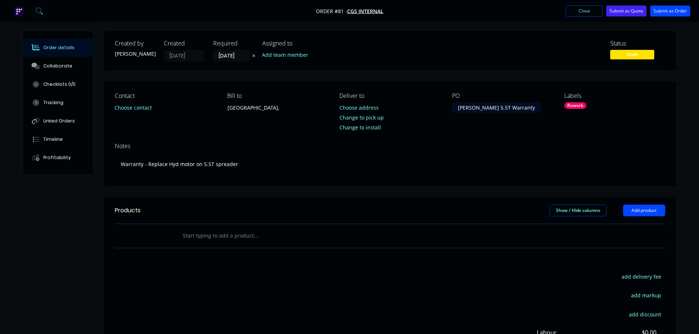
click at [457, 109] on div "[PERSON_NAME] 5.5T Warranty" at bounding box center [496, 107] width 89 height 11
click at [673, 14] on button "Submit as Order" at bounding box center [671, 11] width 40 height 11
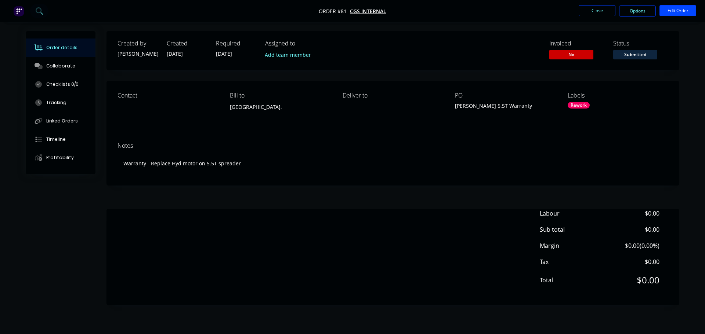
click at [672, 128] on div "Contact Bill to Australia, Deliver to PO Noakes 5.5T Warranty Labels Rework" at bounding box center [392, 108] width 573 height 55
click at [605, 8] on button "Close" at bounding box center [597, 10] width 37 height 11
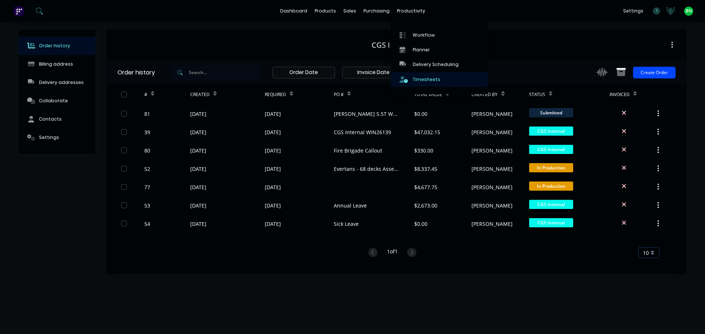
click at [420, 80] on div "Timesheets" at bounding box center [427, 79] width 28 height 7
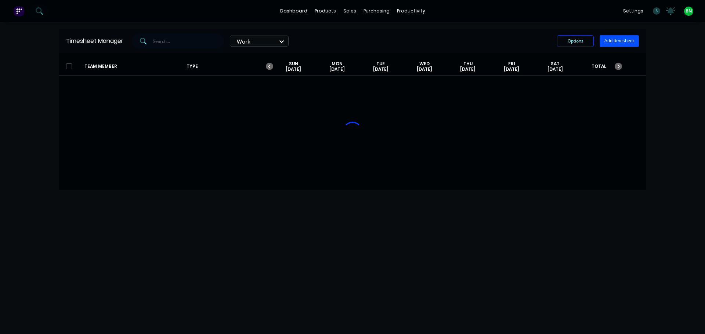
click at [627, 43] on button "Add timesheet" at bounding box center [619, 41] width 39 height 12
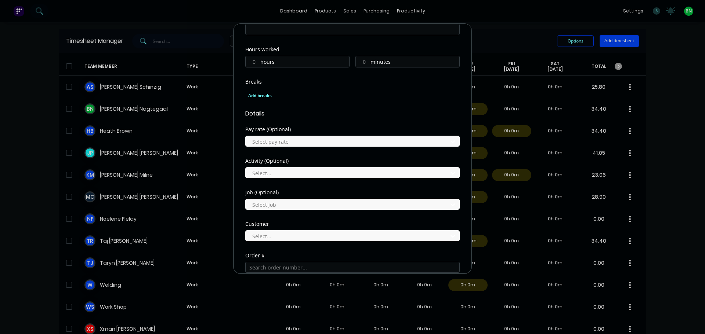
scroll to position [184, 0]
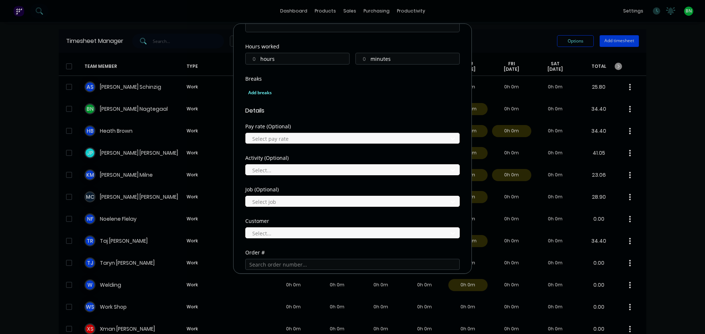
click at [284, 138] on div at bounding box center [347, 138] width 192 height 9
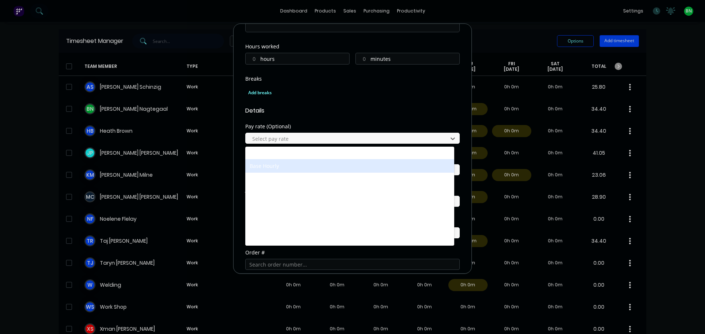
scroll to position [0, 0]
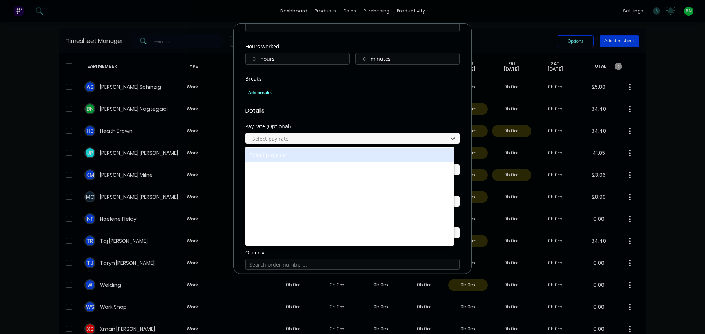
click at [333, 101] on div "Breaks Add breaks" at bounding box center [352, 91] width 214 height 30
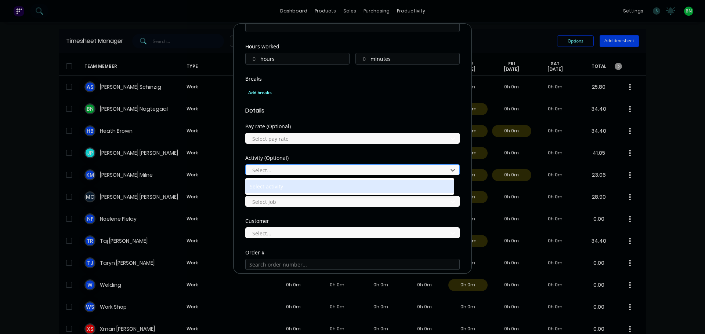
click at [283, 166] on div at bounding box center [347, 170] width 192 height 9
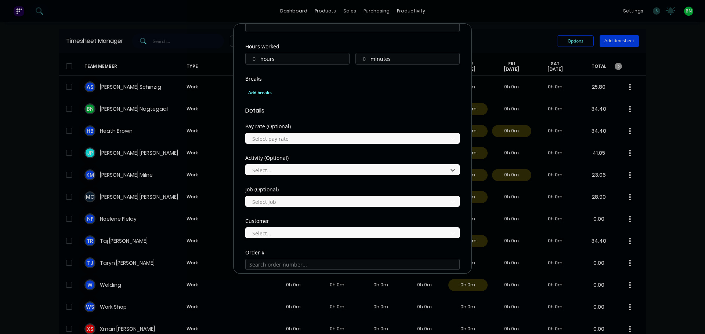
scroll to position [257, 0]
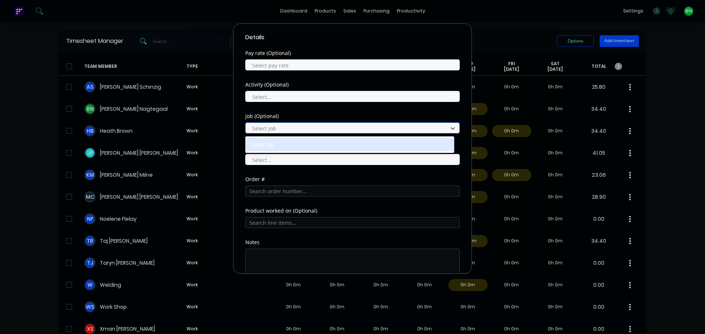
click at [275, 129] on div at bounding box center [347, 128] width 192 height 9
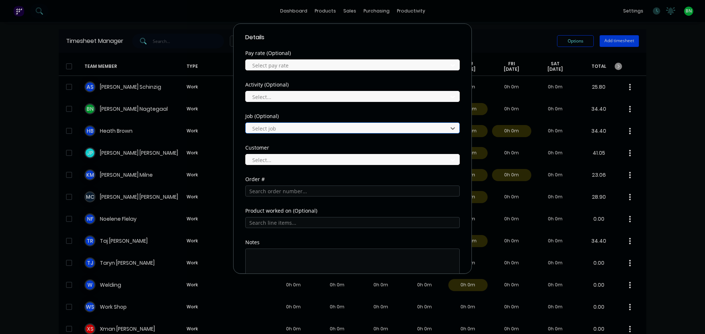
click at [275, 129] on div at bounding box center [347, 128] width 192 height 9
click at [276, 157] on div at bounding box center [347, 160] width 192 height 9
click at [289, 144] on div "Job (Optional) Select job" at bounding box center [352, 130] width 214 height 32
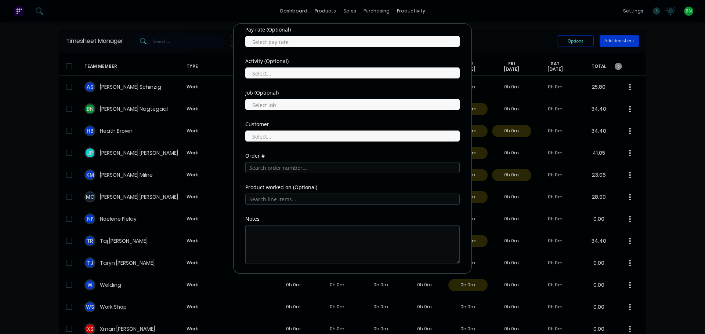
scroll to position [305, 0]
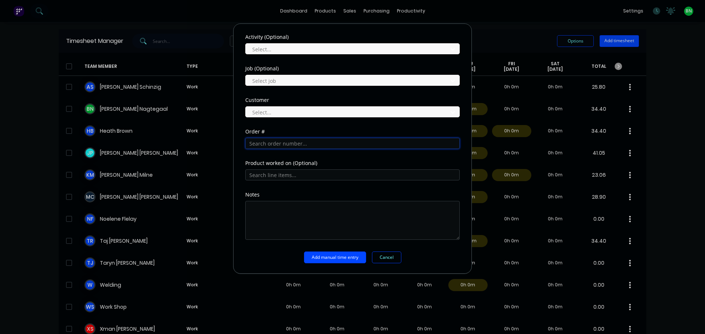
click at [317, 144] on input "text" at bounding box center [352, 143] width 214 height 11
type input "cgs"
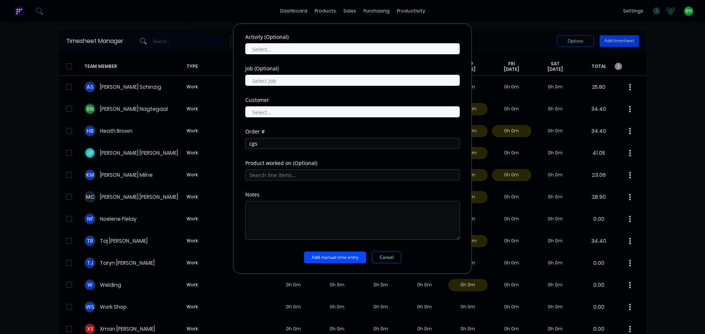
click at [529, 33] on div "Add timesheet Work Attendance Team member Select... When Date Start time Finish…" at bounding box center [352, 167] width 705 height 334
click at [390, 259] on button "Cancel" at bounding box center [386, 258] width 29 height 12
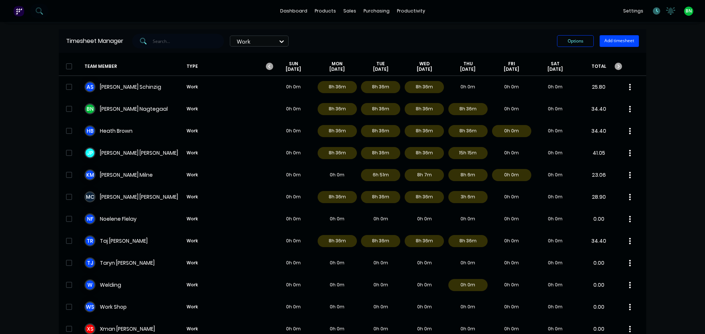
click at [654, 12] on icon at bounding box center [656, 10] width 7 height 7
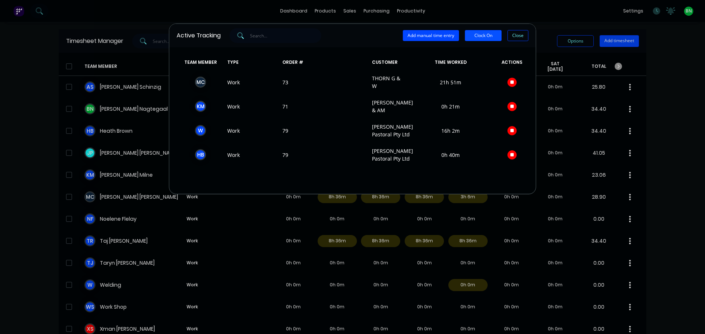
click at [481, 36] on button "Clock On" at bounding box center [483, 35] width 37 height 11
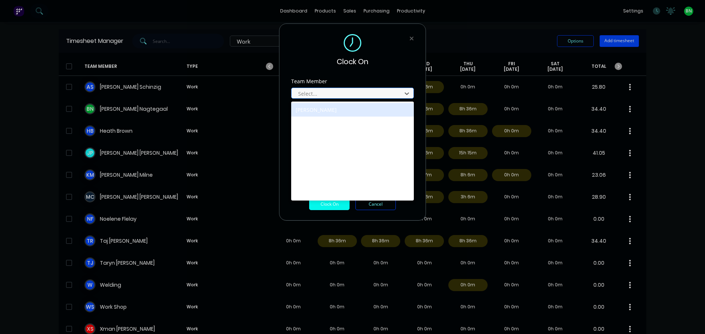
click at [307, 88] on div "Select..." at bounding box center [347, 93] width 105 height 11
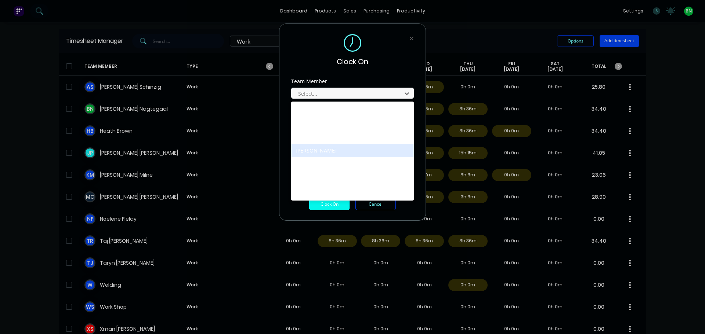
click at [312, 149] on div "[PERSON_NAME]" at bounding box center [352, 151] width 123 height 14
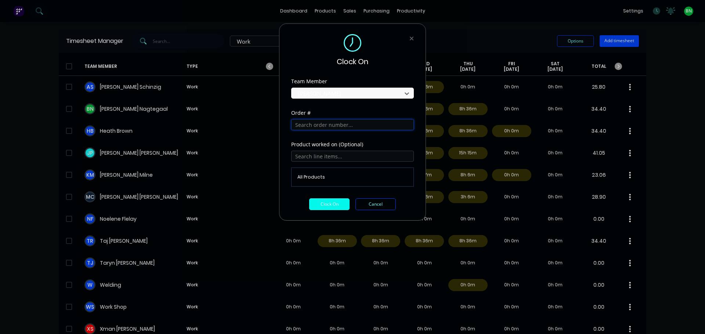
click at [314, 125] on input "text" at bounding box center [352, 124] width 123 height 11
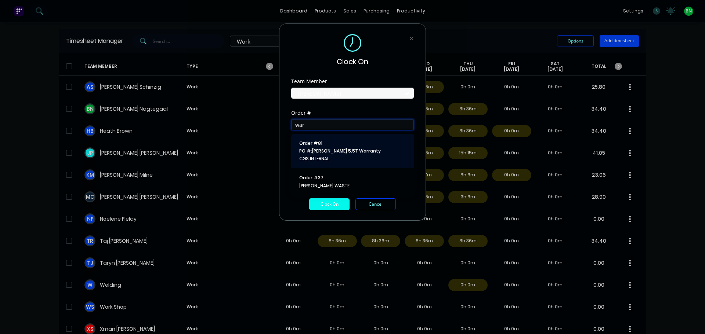
type input "war"
click at [344, 152] on span "PO #: Noakes 5.5T Warranty" at bounding box center [352, 151] width 107 height 7
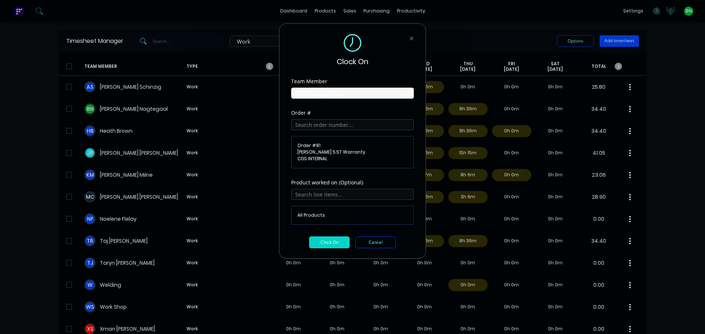
click at [331, 240] on button "Clock On" at bounding box center [329, 243] width 40 height 12
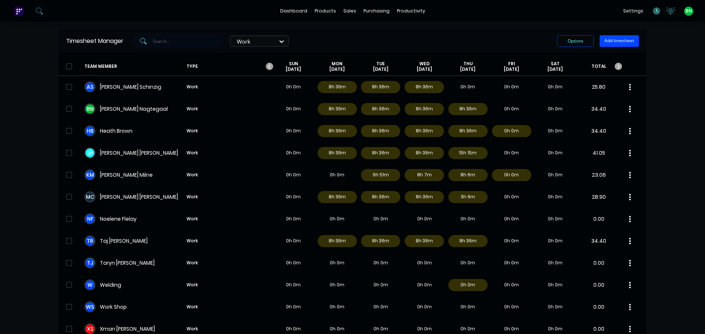
click at [653, 14] on icon at bounding box center [656, 10] width 7 height 7
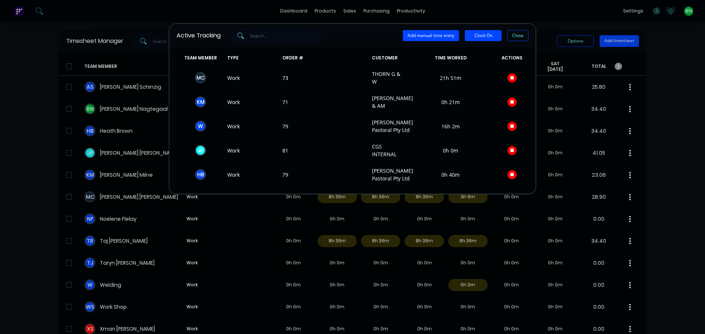
scroll to position [0, 0]
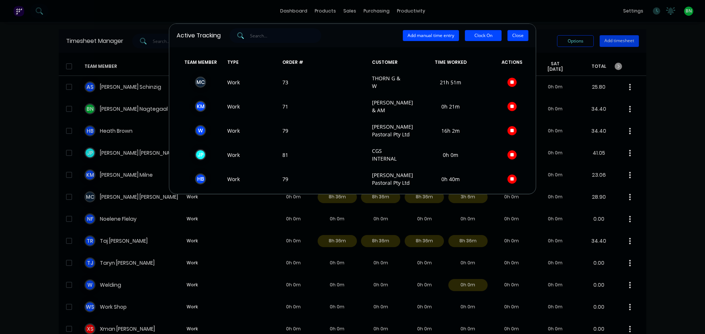
click at [516, 35] on button "Close" at bounding box center [517, 35] width 21 height 11
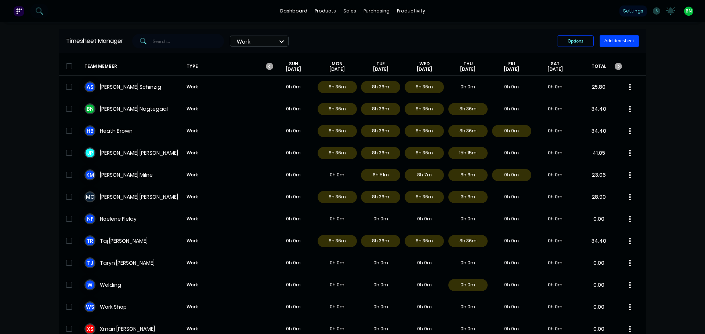
drag, startPoint x: 662, startPoint y: 93, endPoint x: 617, endPoint y: 14, distance: 90.6
click at [662, 90] on div "dashboard products sales purchasing productivity dashboard products Product Cat…" at bounding box center [352, 167] width 705 height 334
click at [404, 14] on div "productivity" at bounding box center [411, 11] width 36 height 11
click at [654, 9] on icon at bounding box center [656, 10] width 7 height 7
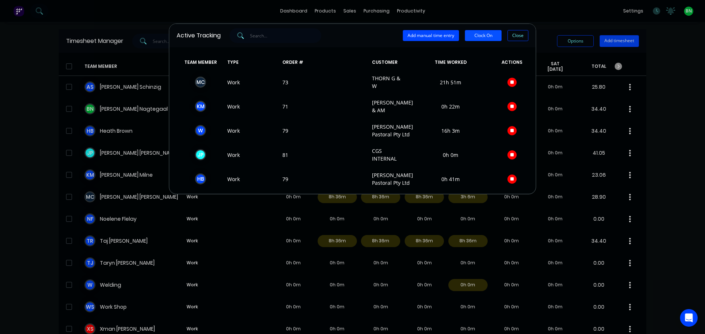
click at [476, 37] on button "Clock On" at bounding box center [483, 35] width 37 height 11
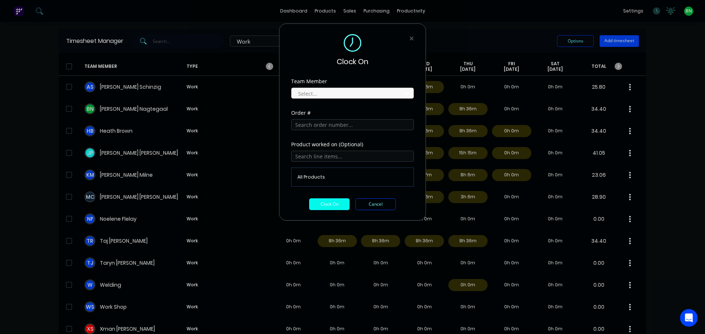
click at [342, 90] on div at bounding box center [347, 93] width 101 height 9
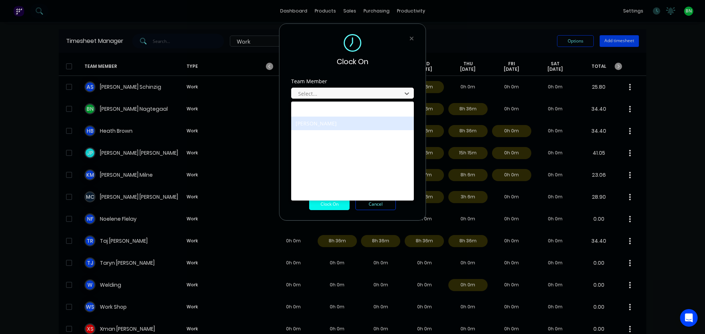
click at [332, 124] on div "[PERSON_NAME]" at bounding box center [352, 124] width 123 height 14
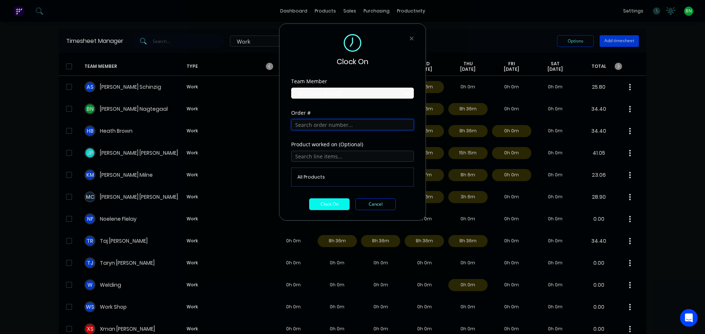
click at [323, 125] on input "text" at bounding box center [352, 124] width 123 height 11
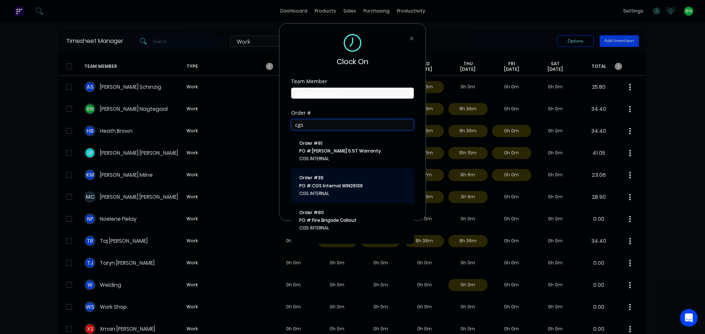
type input "cgs"
click at [340, 188] on span "PO #: CGS Internal WIN26139" at bounding box center [352, 186] width 107 height 7
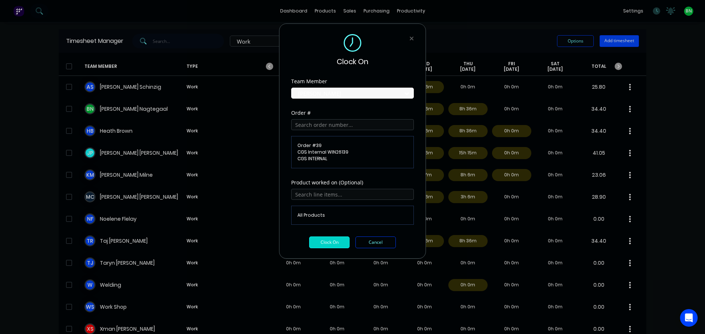
click at [332, 246] on button "Clock On" at bounding box center [329, 243] width 40 height 12
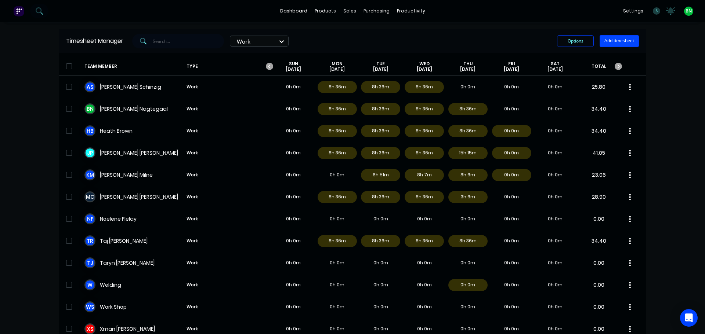
click at [662, 134] on div "dashboard products sales purchasing productivity dashboard products Product Cat…" at bounding box center [352, 167] width 705 height 334
drag, startPoint x: 366, startPoint y: 36, endPoint x: 363, endPoint y: 30, distance: 7.1
click at [366, 36] on div "Sales Orders" at bounding box center [374, 35] width 30 height 7
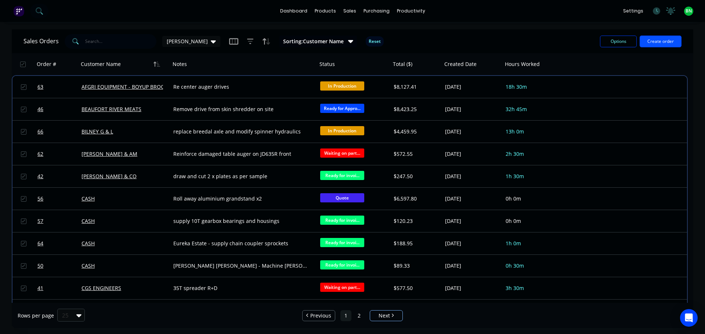
click at [652, 46] on button "Create order" at bounding box center [661, 42] width 42 height 12
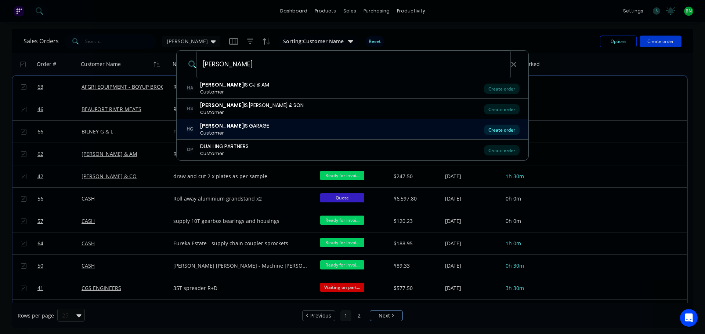
type input "[PERSON_NAME]"
click at [499, 127] on div "Create order" at bounding box center [502, 130] width 36 height 10
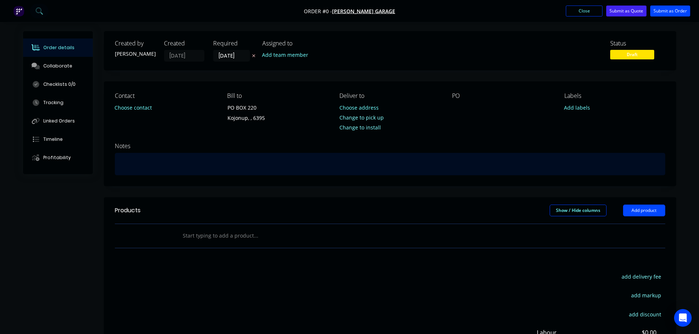
click at [269, 170] on div at bounding box center [390, 164] width 551 height 22
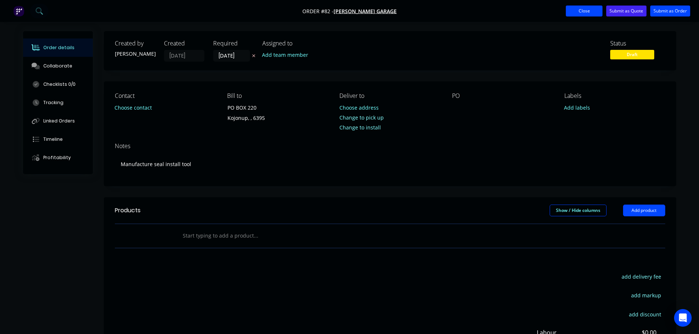
click at [568, 8] on button "Close" at bounding box center [584, 11] width 37 height 11
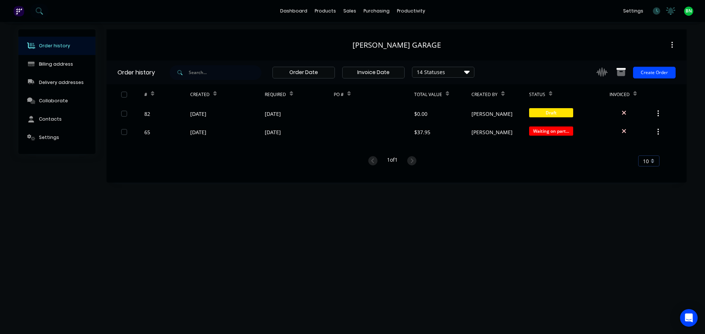
click at [576, 237] on div "Order history Billing address Delivery addresses Collaborate Contacts Settings …" at bounding box center [352, 178] width 705 height 312
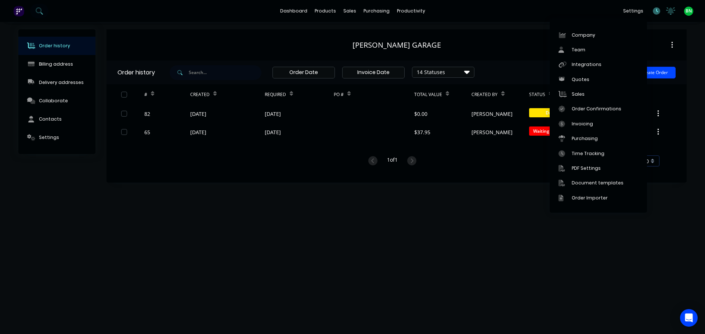
click at [655, 12] on icon at bounding box center [656, 10] width 7 height 7
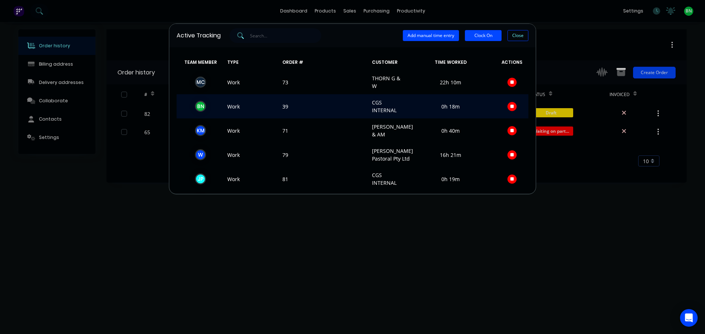
click at [257, 105] on span "Work" at bounding box center [251, 106] width 55 height 15
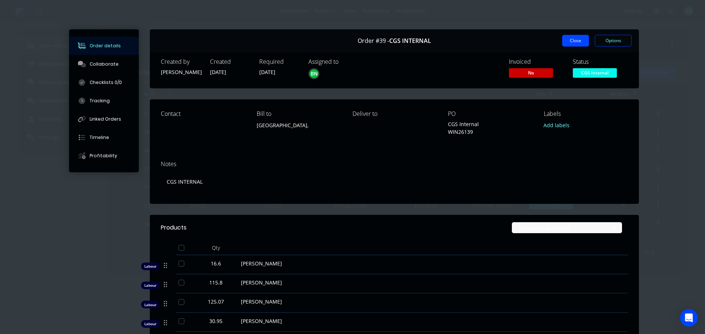
click at [567, 41] on button "Close" at bounding box center [575, 41] width 27 height 12
